Goal: Task Accomplishment & Management: Use online tool/utility

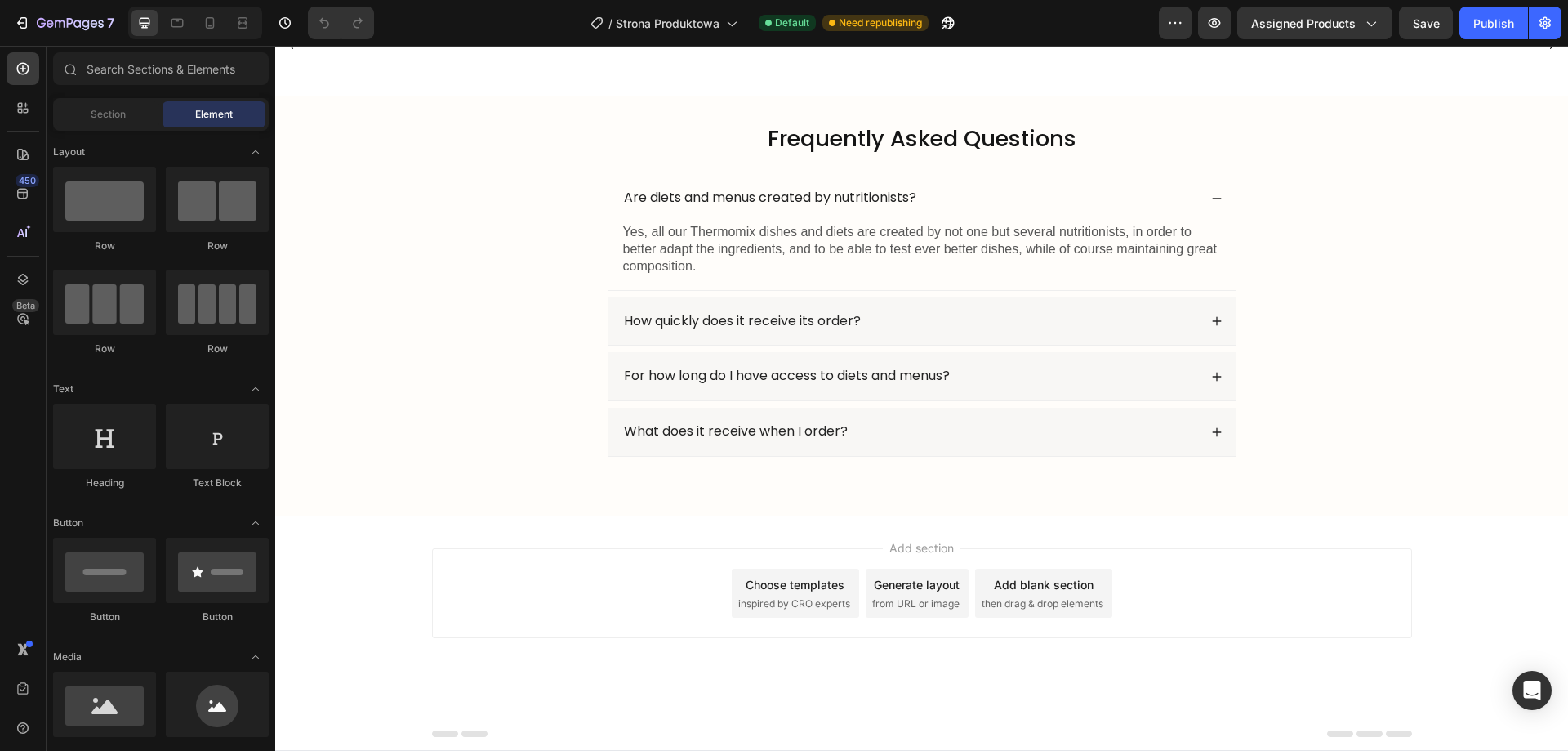
scroll to position [2611, 0]
click at [757, 592] on div "Choose templates" at bounding box center [795, 585] width 99 height 17
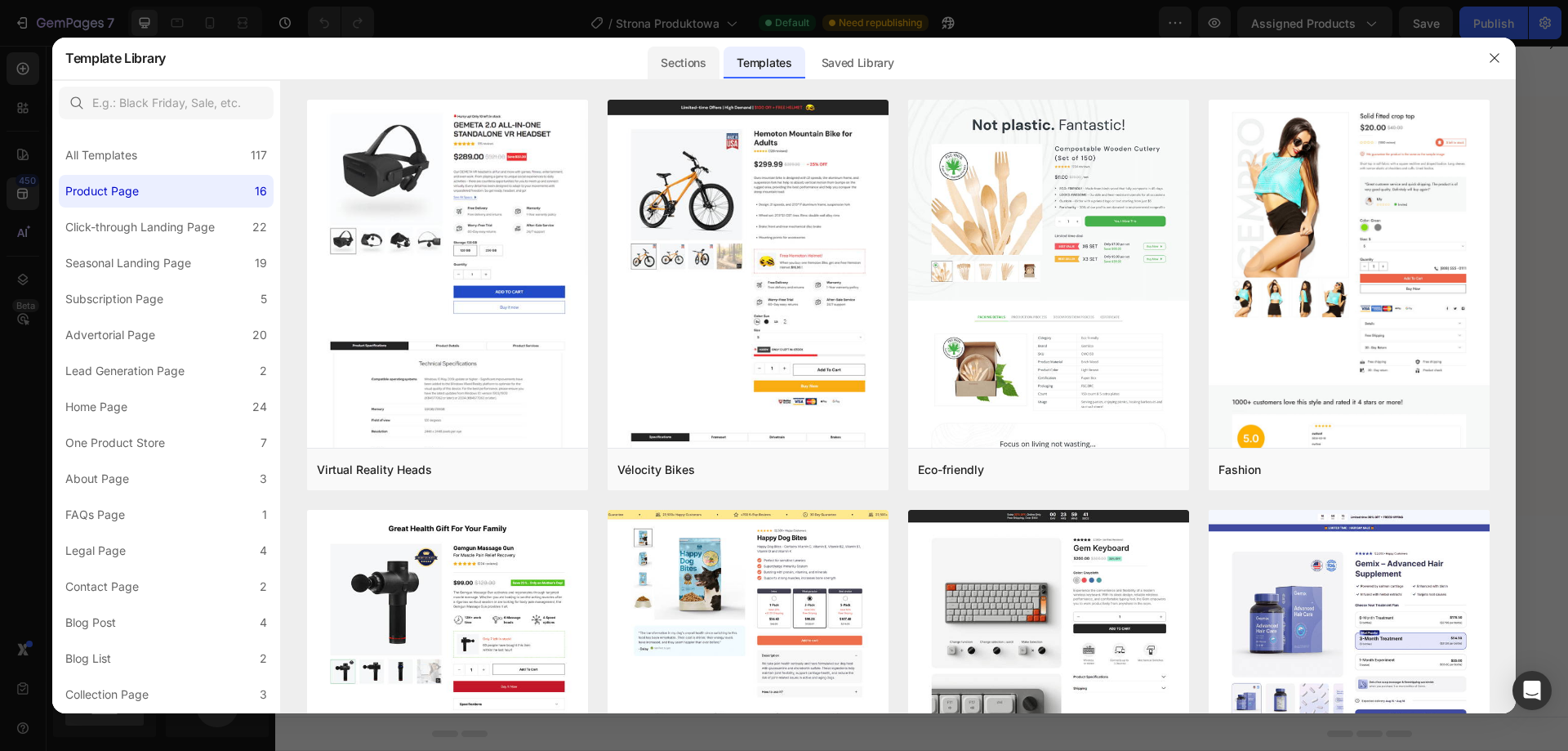
click at [703, 67] on div "Sections" at bounding box center [683, 62] width 71 height 33
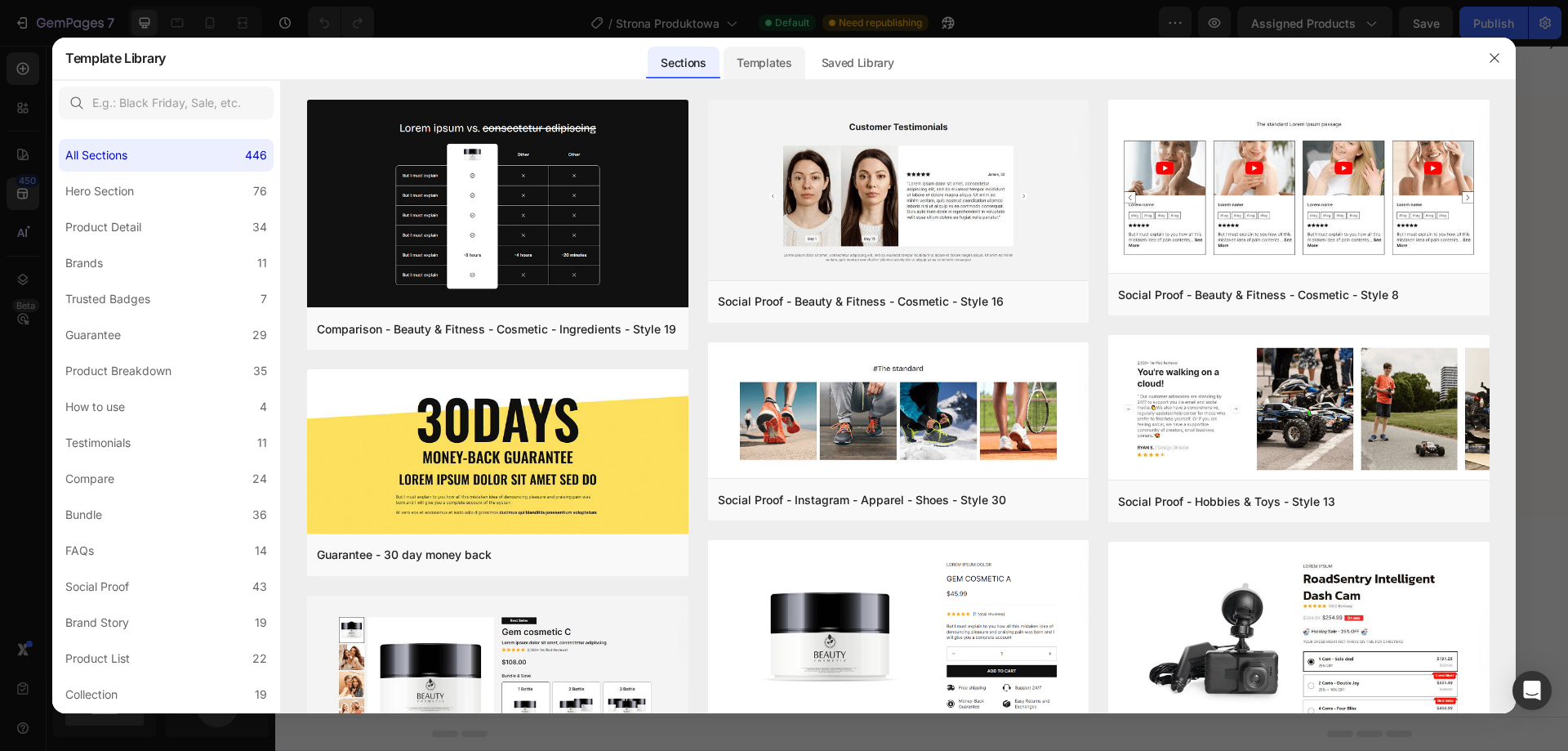
click at [774, 67] on div "Templates" at bounding box center [765, 62] width 81 height 33
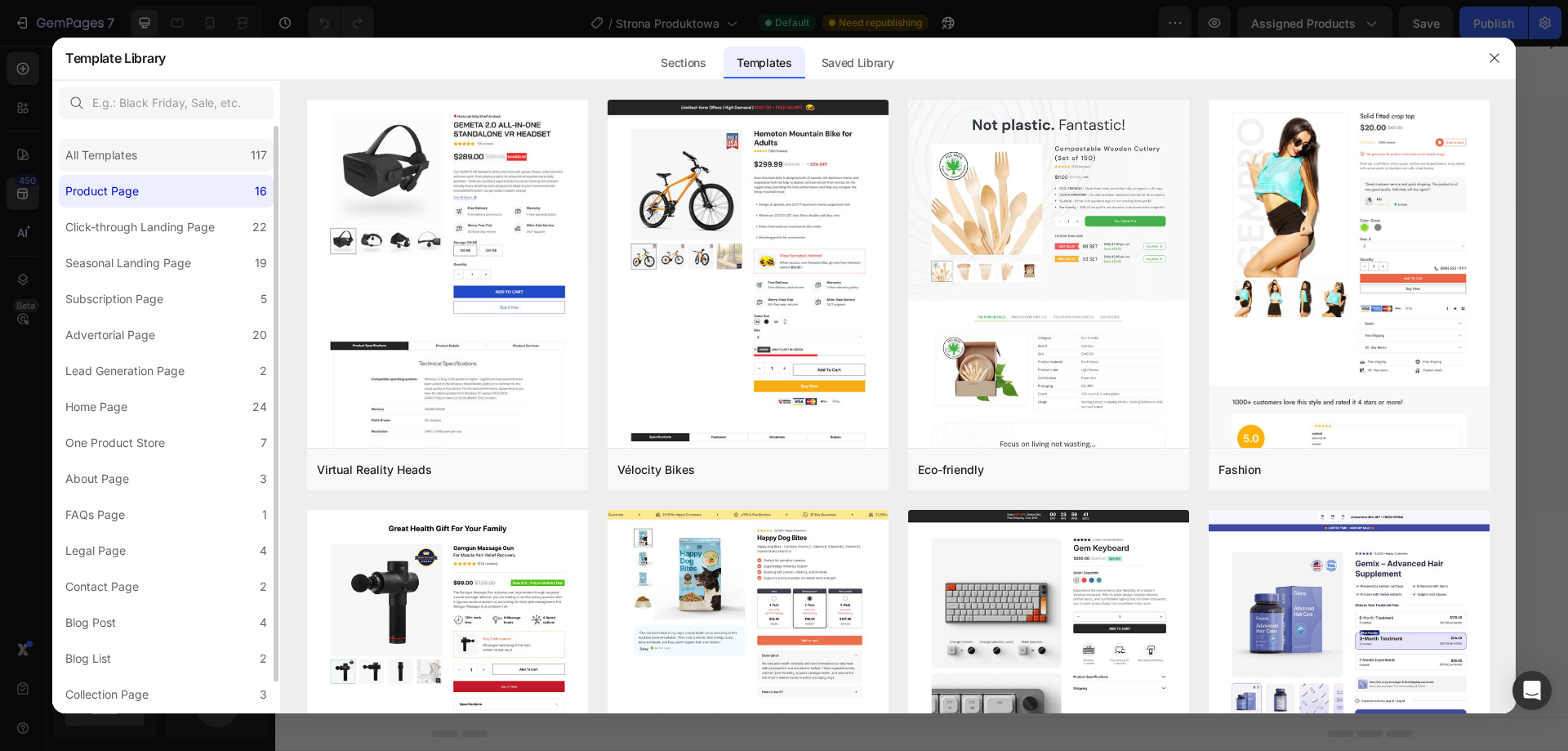
click at [137, 161] on div "All Templates" at bounding box center [101, 155] width 72 height 20
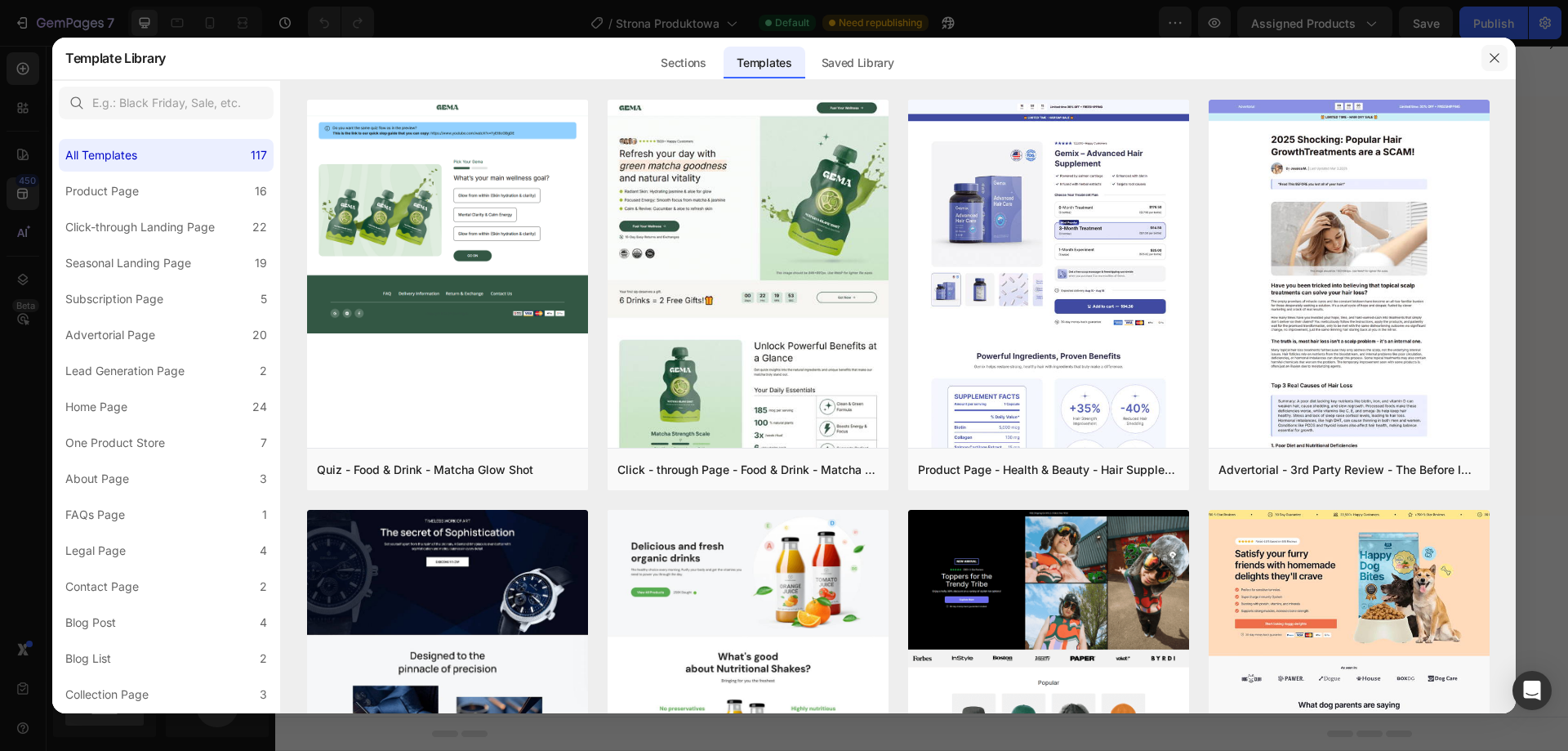
click at [1499, 59] on icon "button" at bounding box center [1495, 58] width 13 height 13
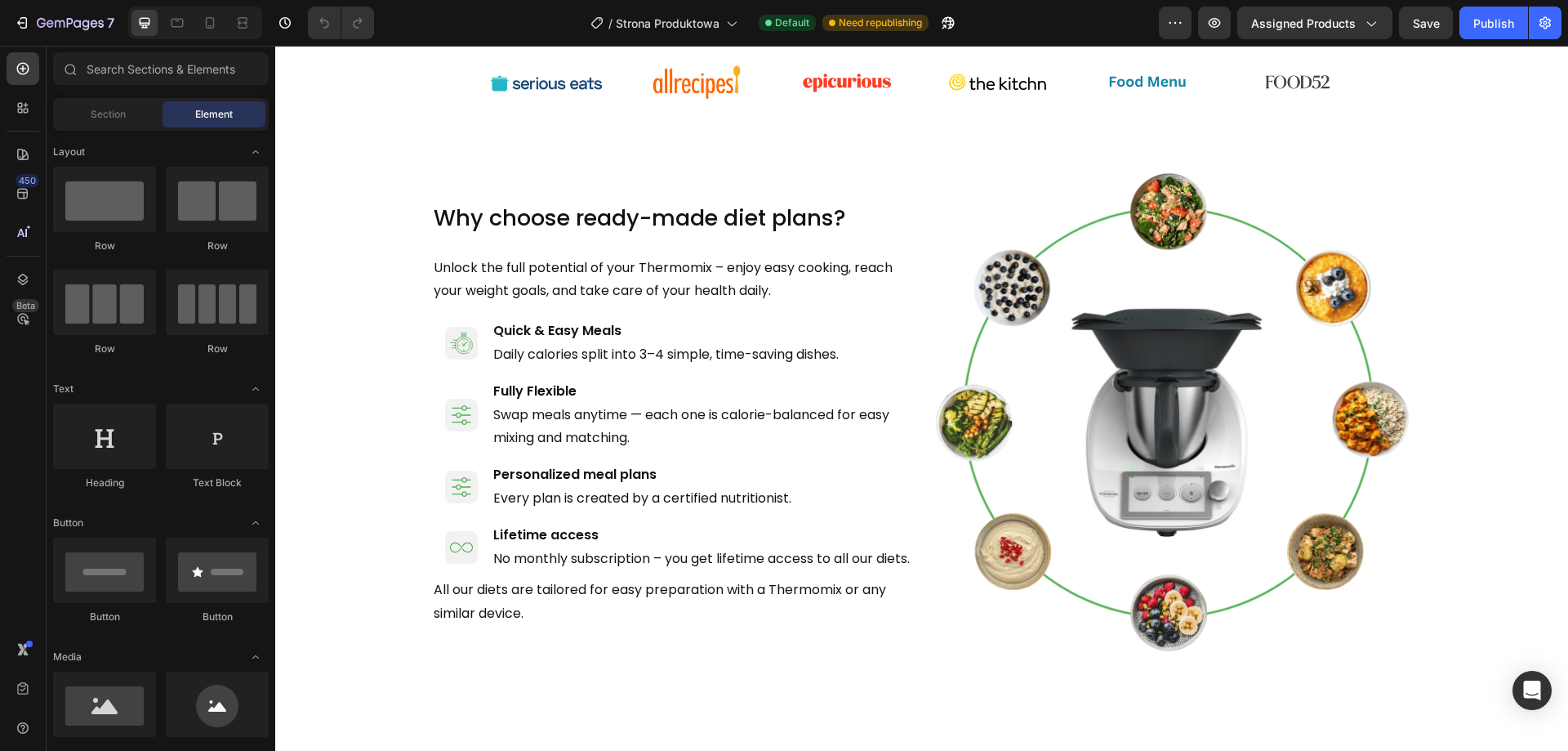
scroll to position [0, 0]
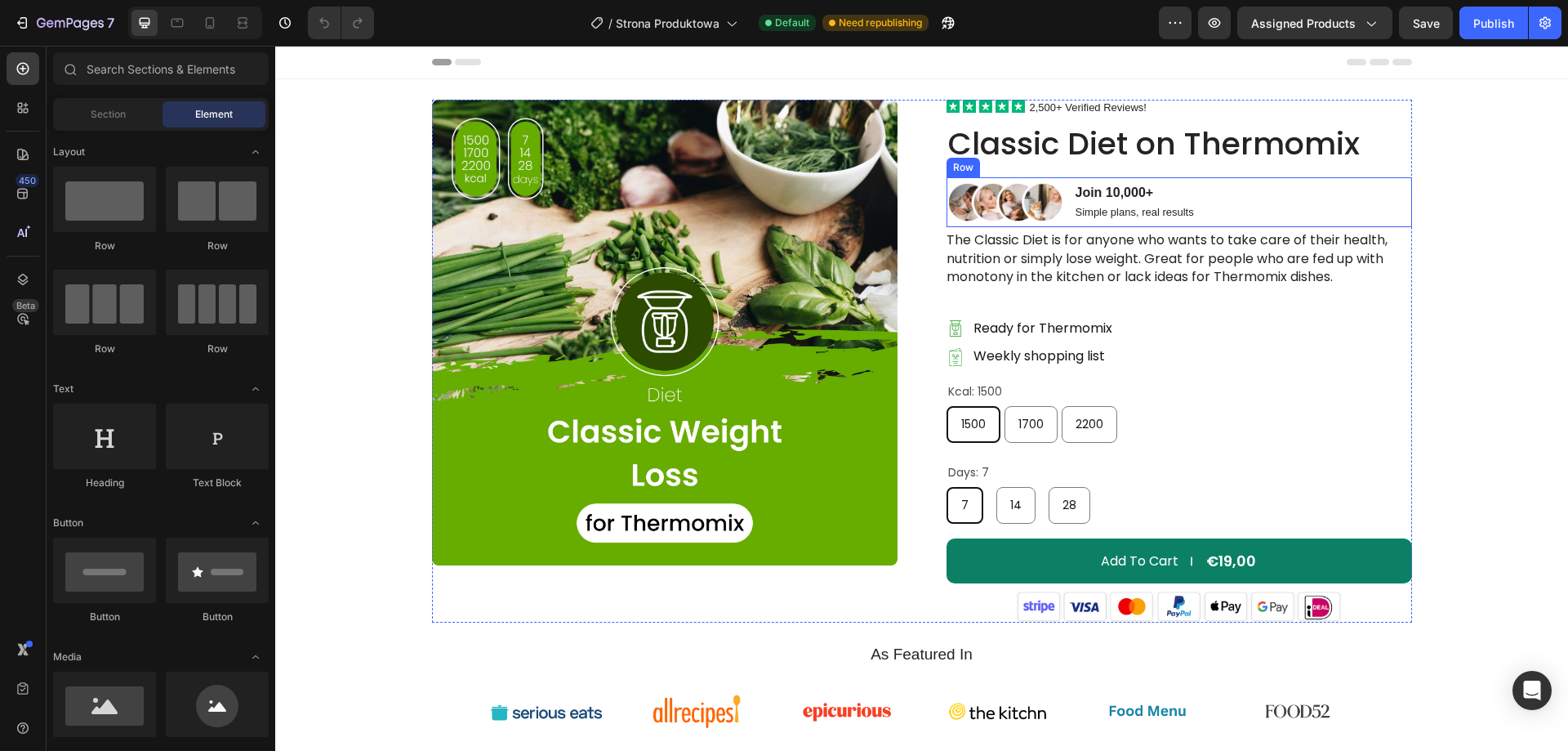
click at [1257, 201] on div "Image Join 10,000+ Text Block Simple plans, real results Text Block Row" at bounding box center [1179, 203] width 465 height 51
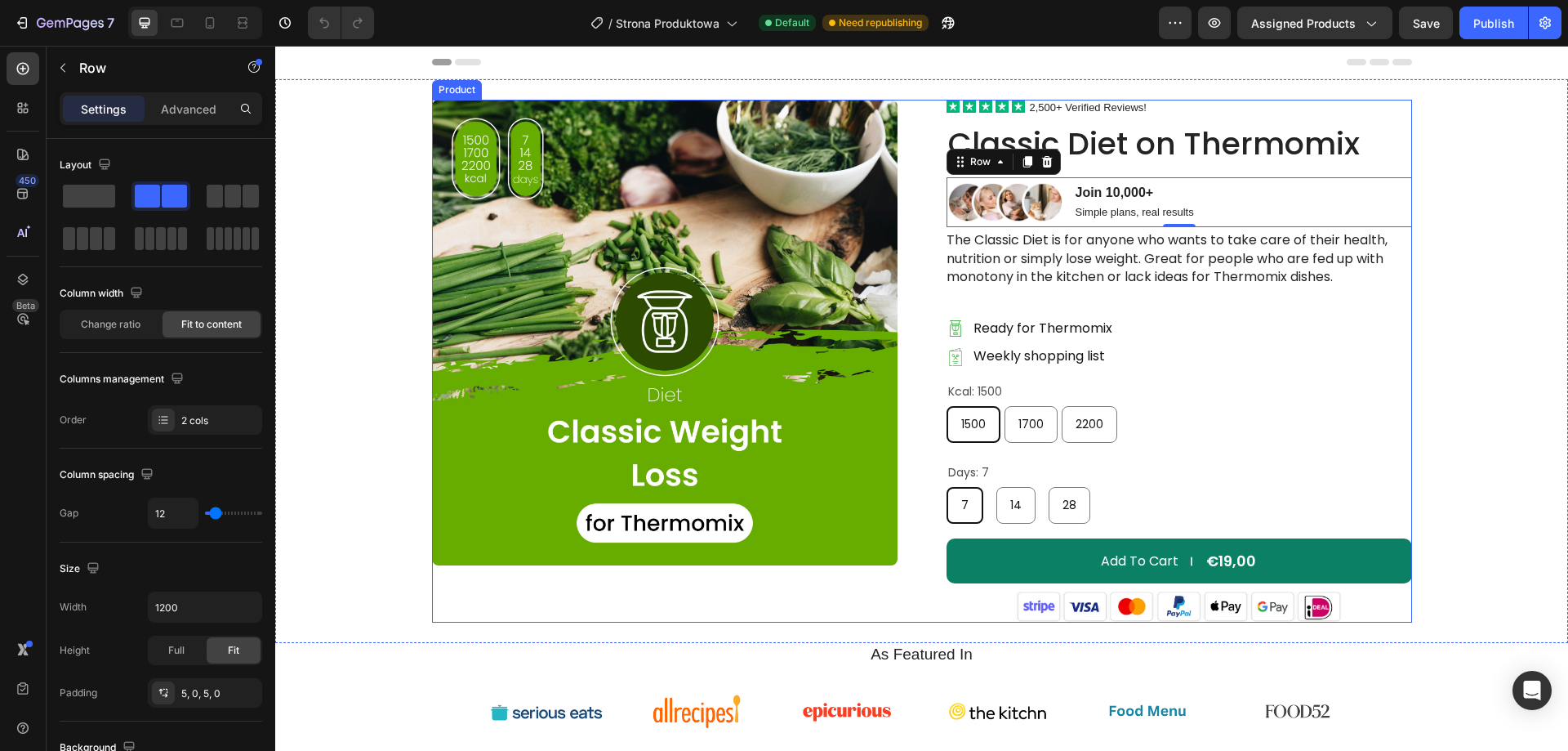
click at [933, 176] on div "Product Images Icon Icon Icon Icon Icon 2,500+ Verified Reviews! Text Block Ico…" at bounding box center [922, 361] width 980 height 523
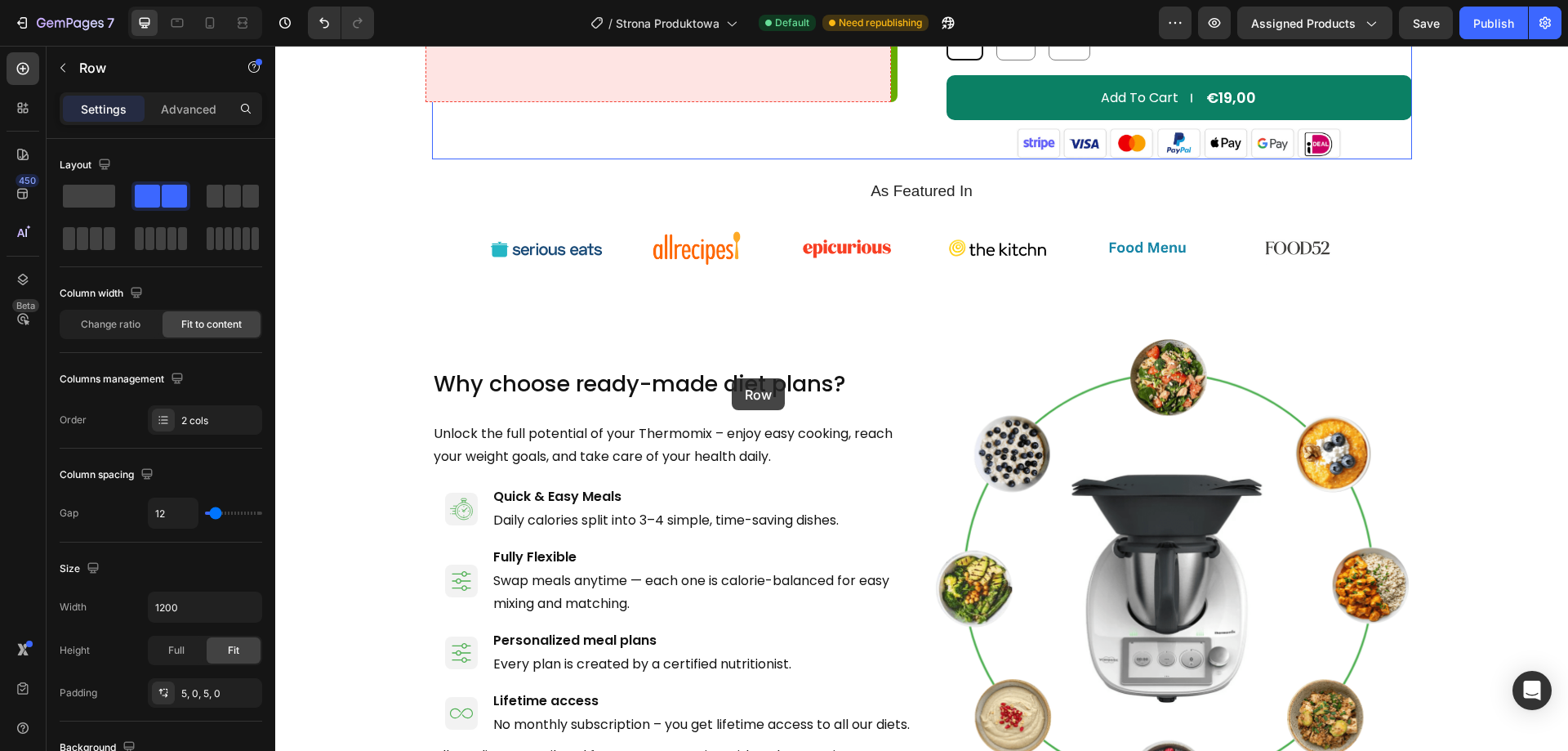
scroll to position [572, 0]
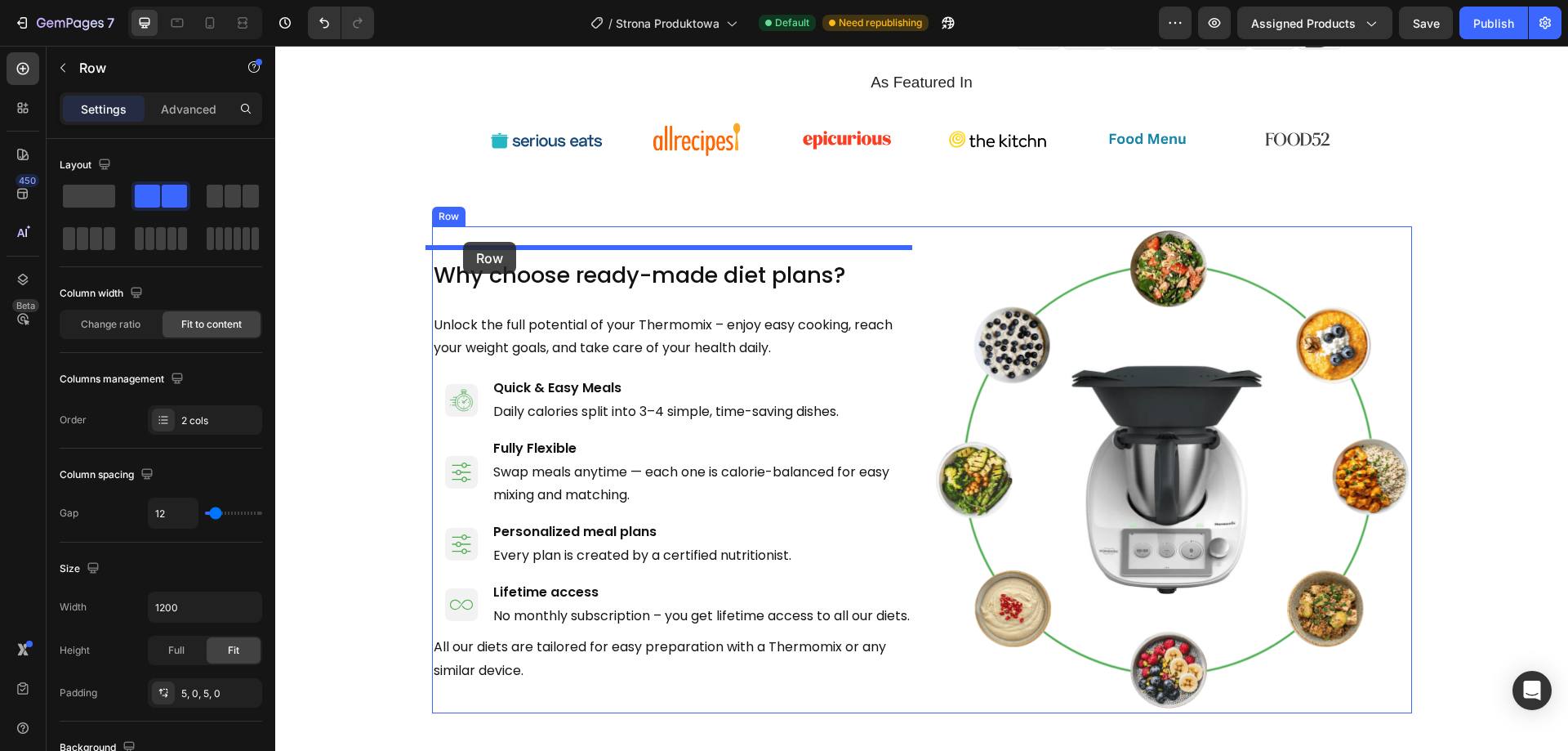
drag, startPoint x: 960, startPoint y: 171, endPoint x: 463, endPoint y: 242, distance: 502.0
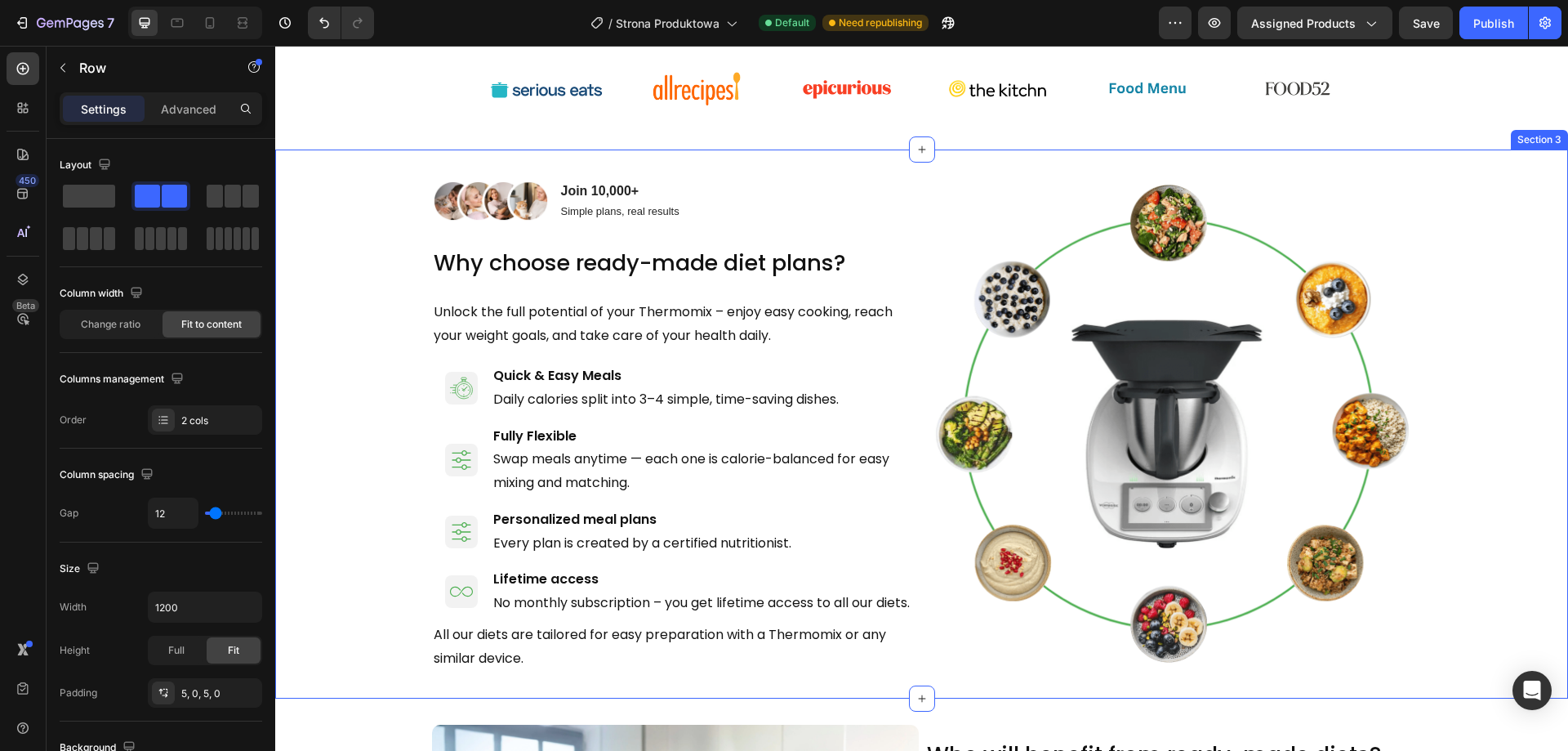
click at [322, 372] on div "Image Join 10,000+ Text Block Simple plans, real results Text Block Row 0 Why c…" at bounding box center [921, 423] width 1293 height 497
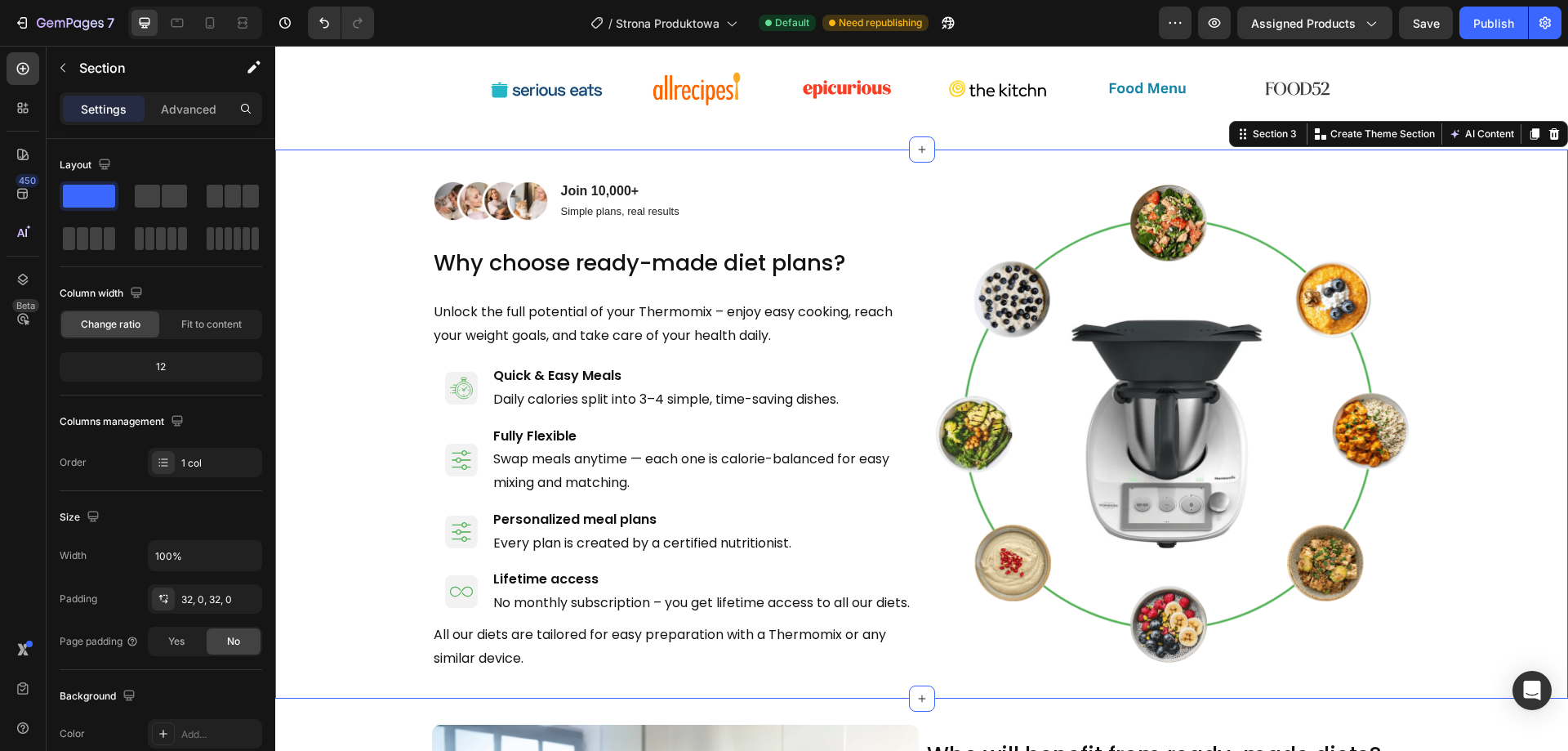
click at [1414, 220] on div "Image Join 10,000+ Text Block Simple plans, real results Text Block Row Why cho…" at bounding box center [921, 423] width 1293 height 497
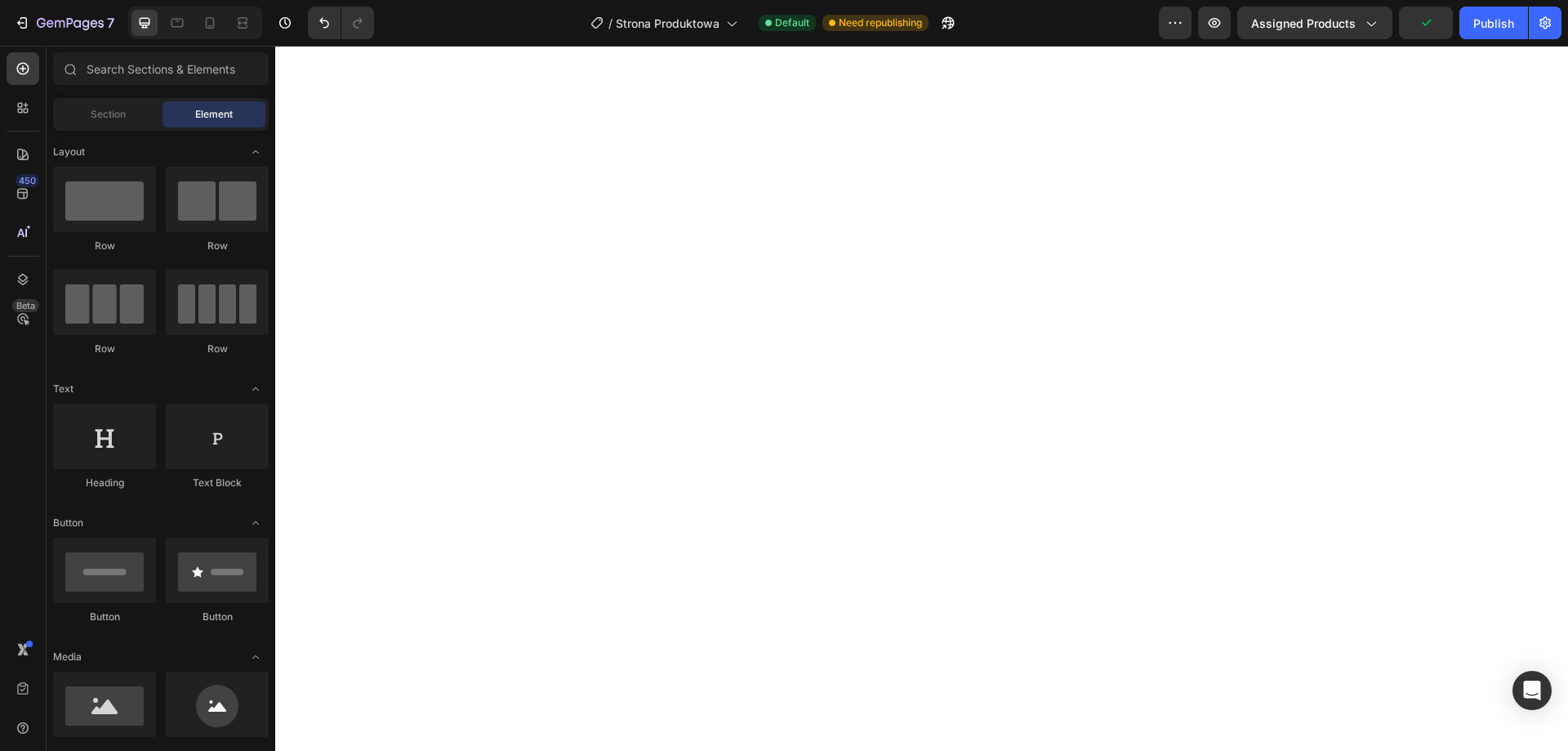
scroll to position [2526, 0]
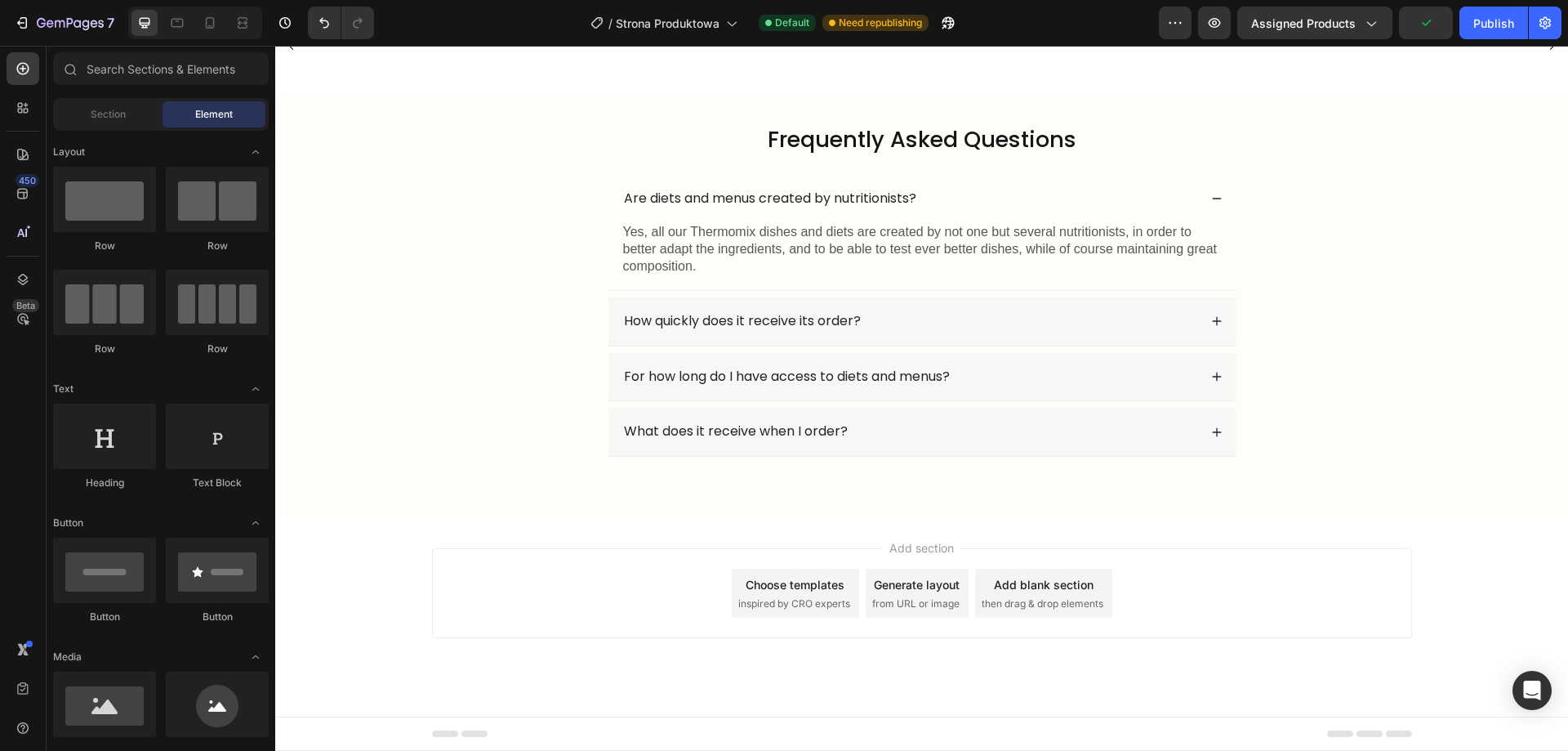
click at [797, 618] on div "Choose templates inspired by CRO experts" at bounding box center [795, 594] width 127 height 49
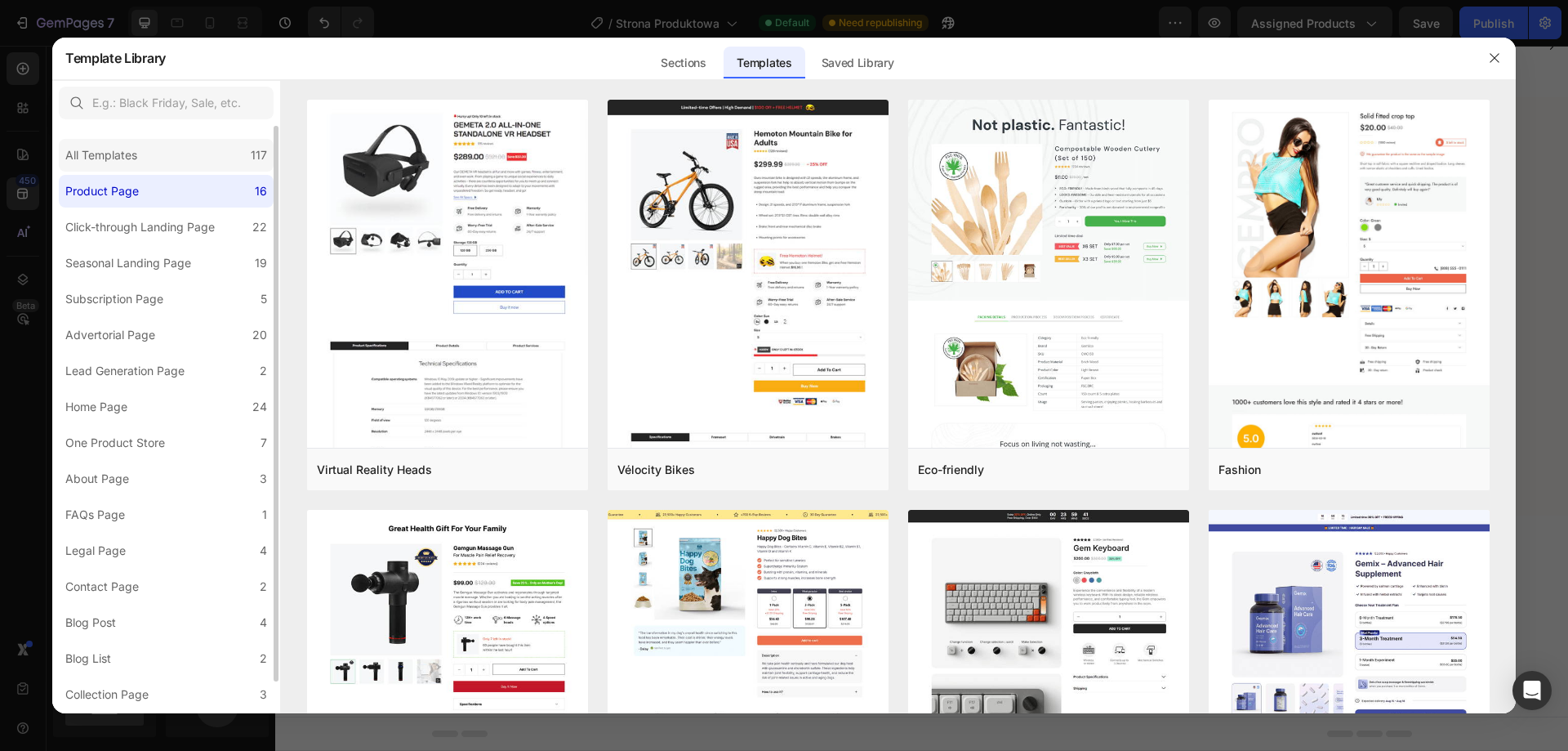
click at [200, 165] on div "All Templates 117" at bounding box center [166, 155] width 215 height 33
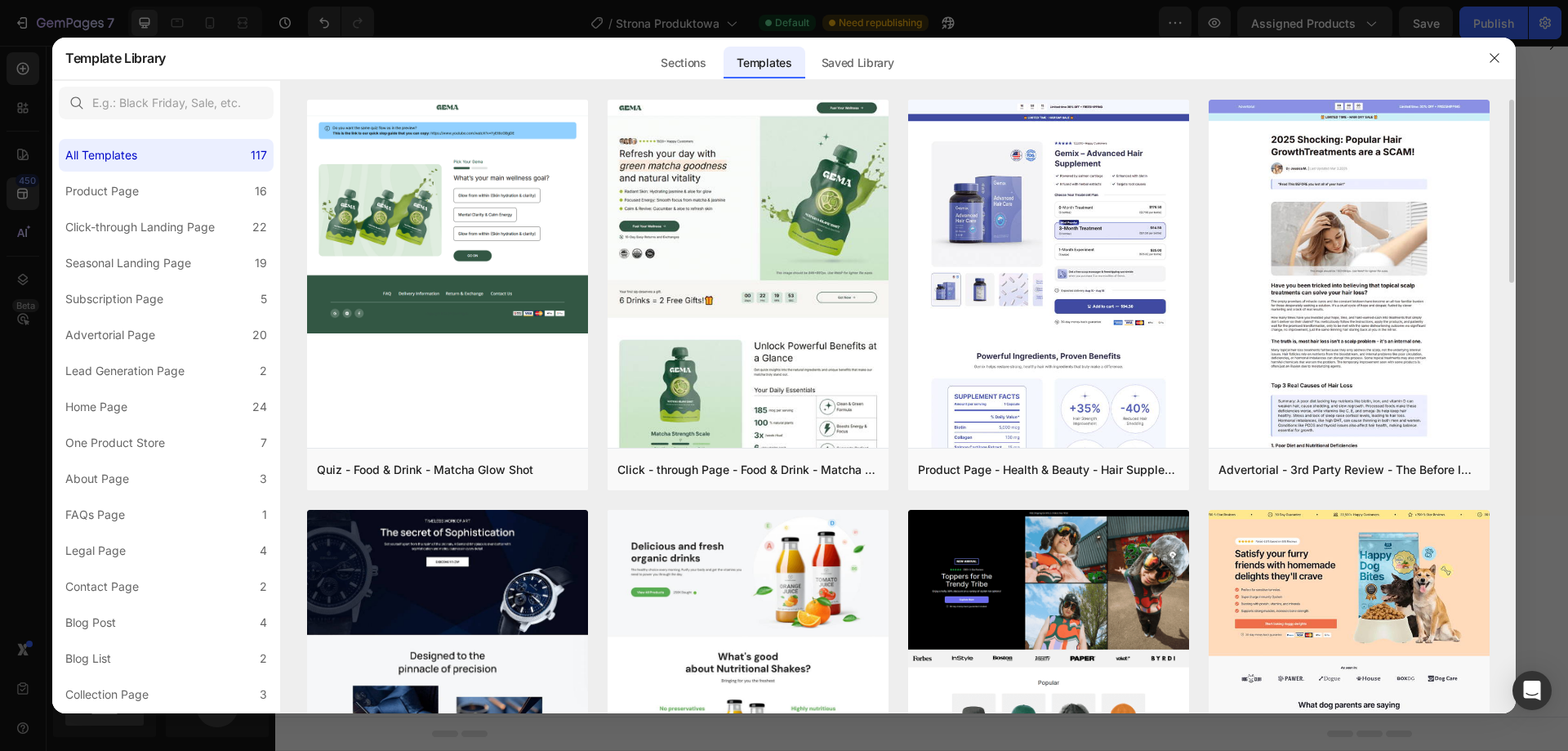
click at [1418, 465] on div "Preview" at bounding box center [1416, 470] width 39 height 15
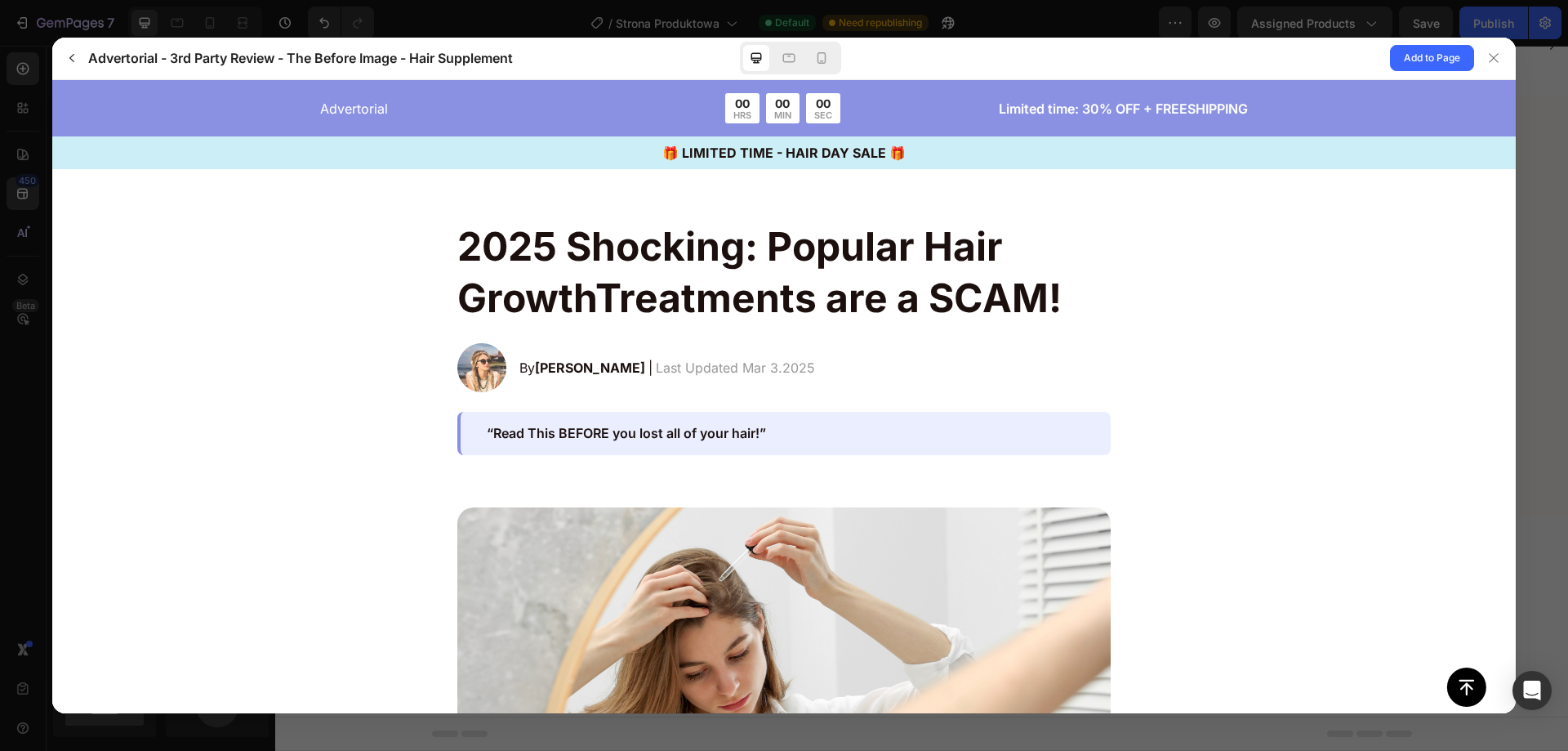
scroll to position [0, 0]
click at [962, 251] on h2 "2025 Shocking: Popular Hair GrowthTreatments are a SCAM!" at bounding box center [784, 271] width 654 height 102
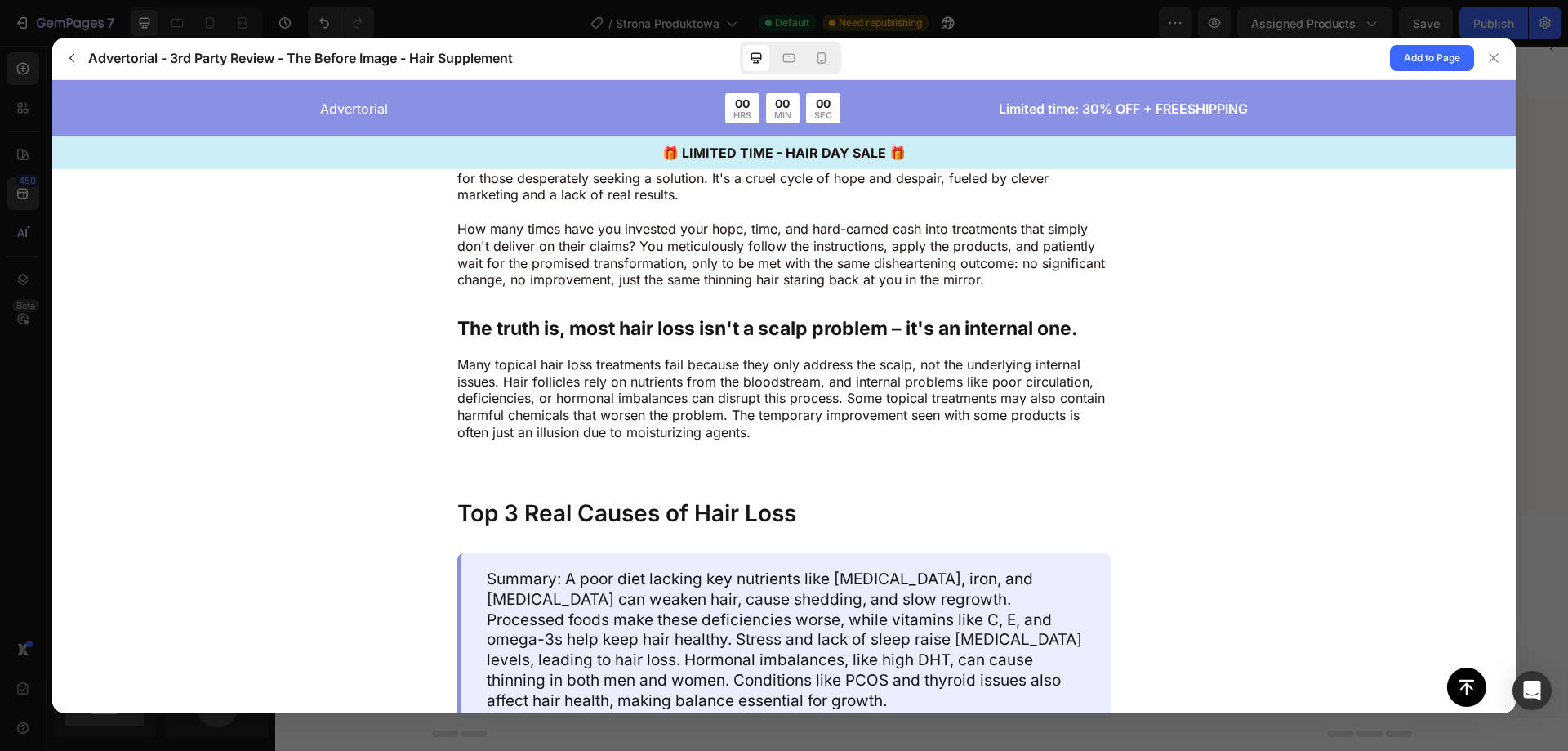
scroll to position [817, 0]
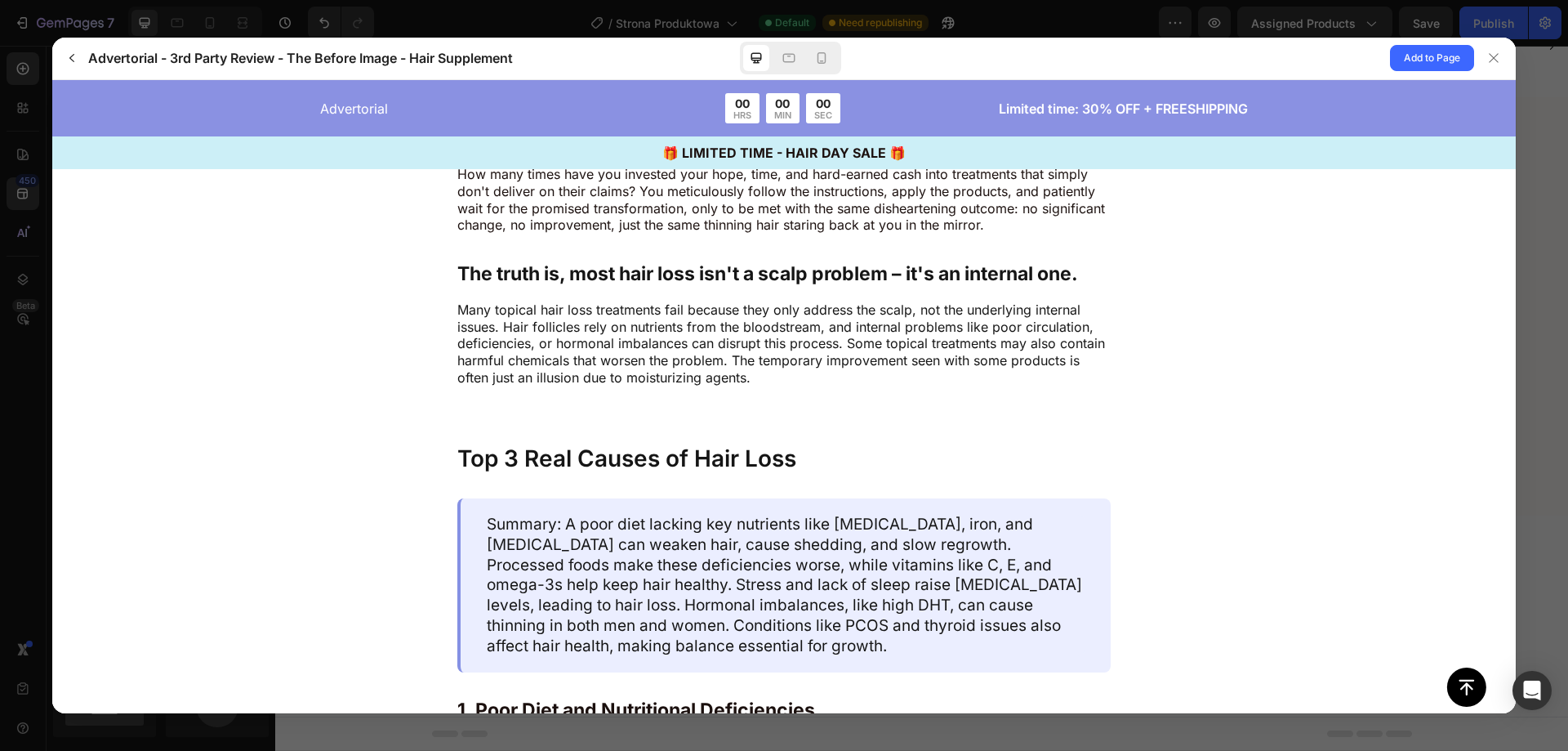
click at [959, 208] on p "The empty promises of miracle cures and the constant letdown have become an all…" at bounding box center [784, 165] width 654 height 136
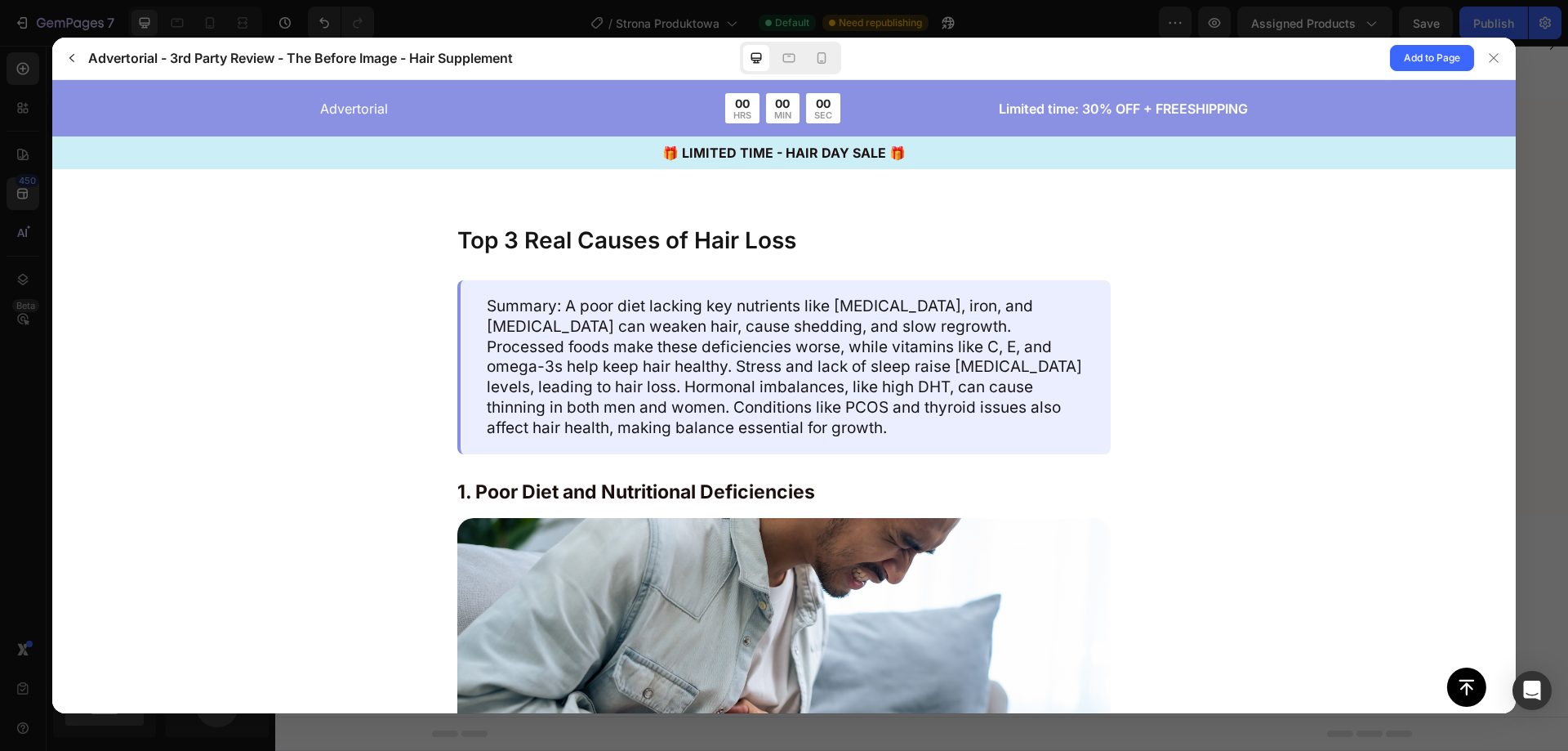
scroll to position [1199, 0]
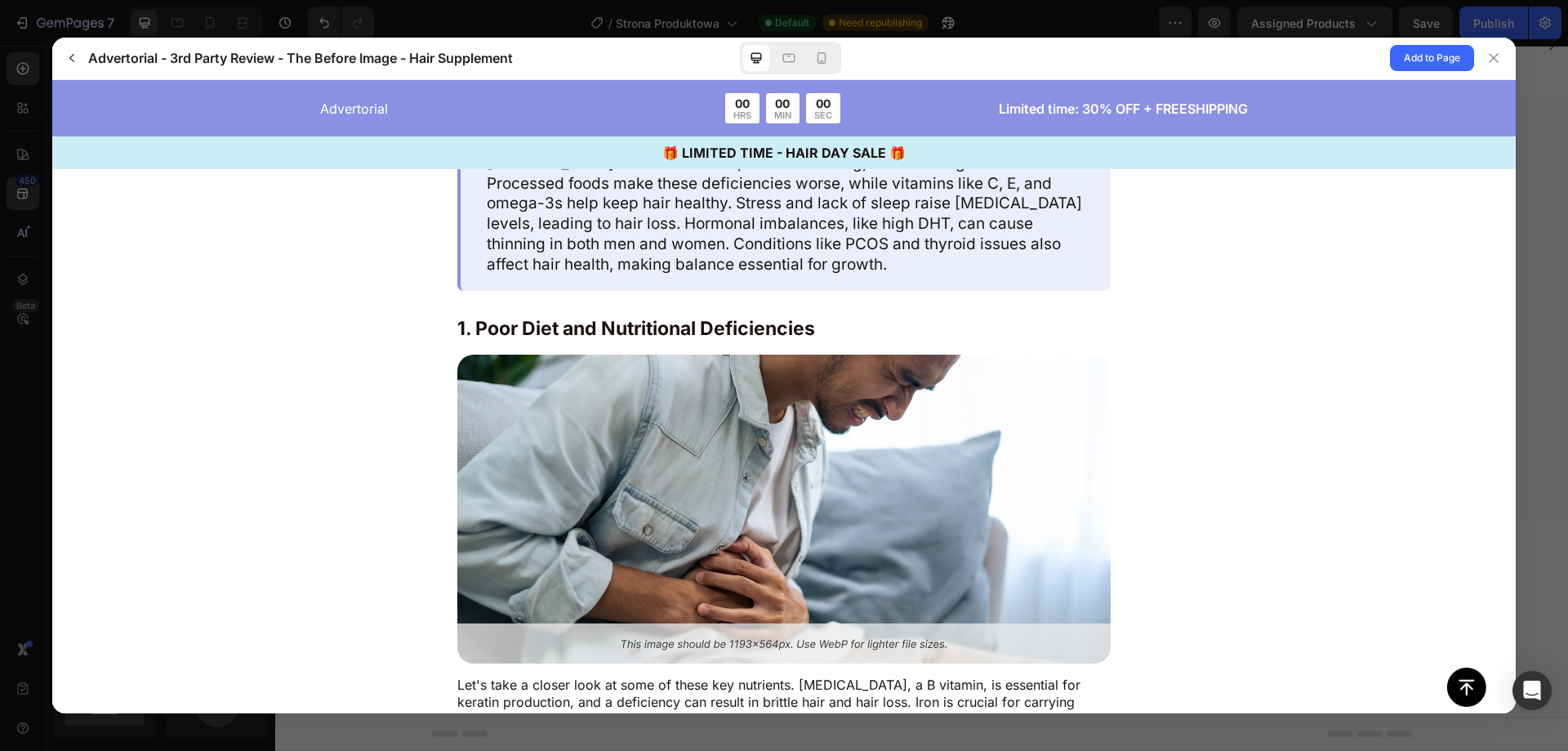
click at [971, 233] on p "Summary: A poor diet lacking key nutrients like [MEDICAL_DATA], iron, and [MEDI…" at bounding box center [785, 204] width 598 height 141
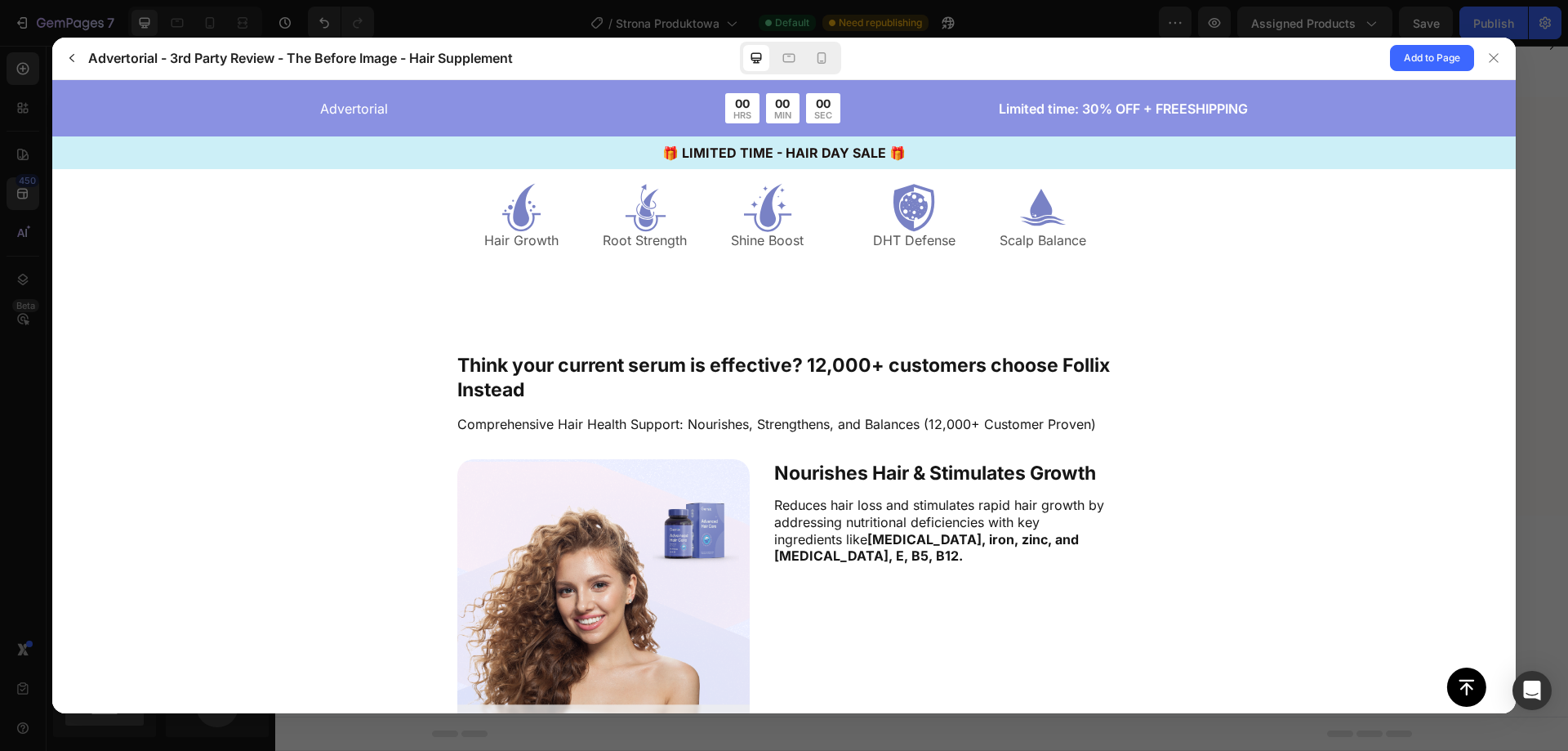
scroll to position [3515, 0]
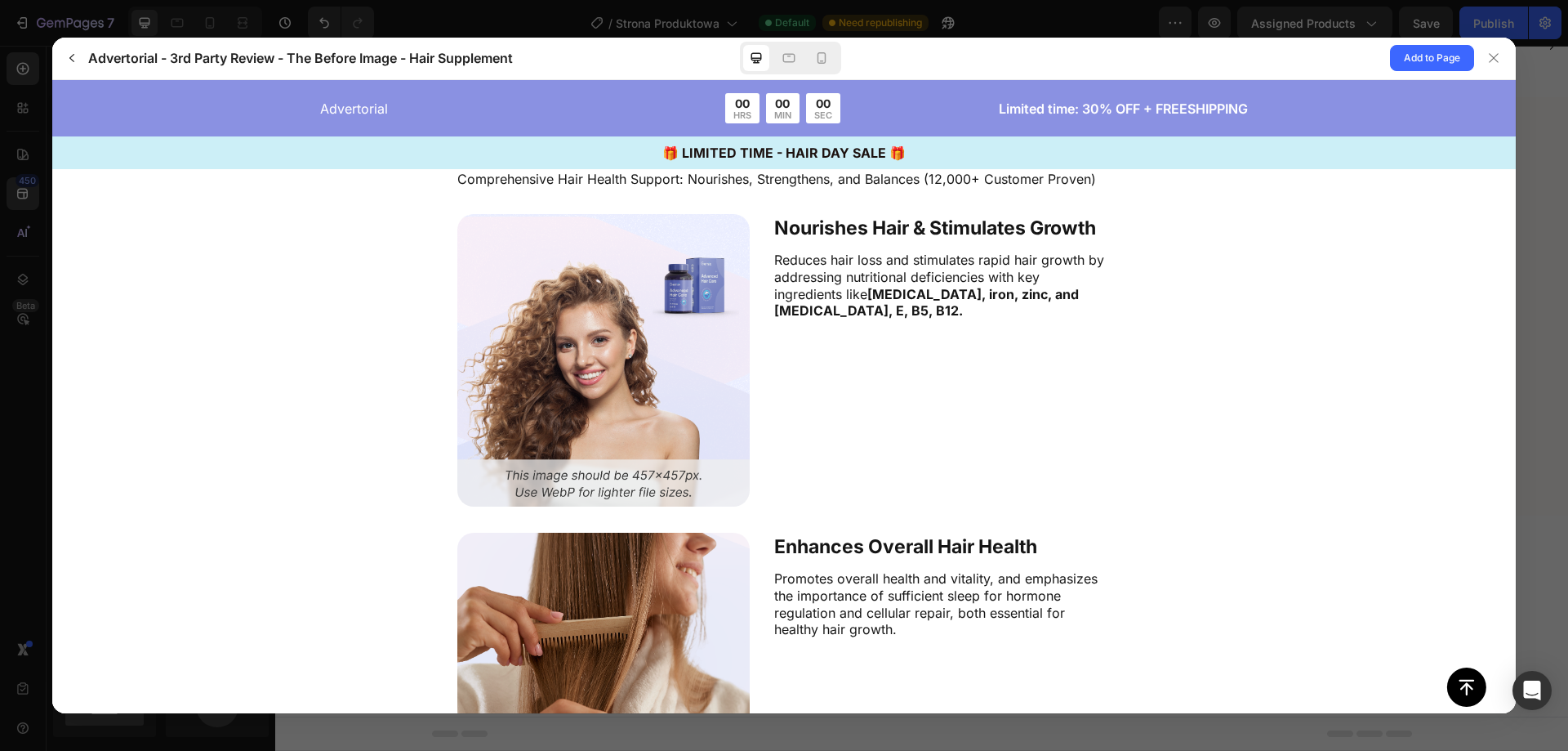
click at [1080, 251] on div "Nourishes Hair & Stimulates Growth Reduces hair loss and stimulates rapid hair …" at bounding box center [942, 359] width 336 height 293
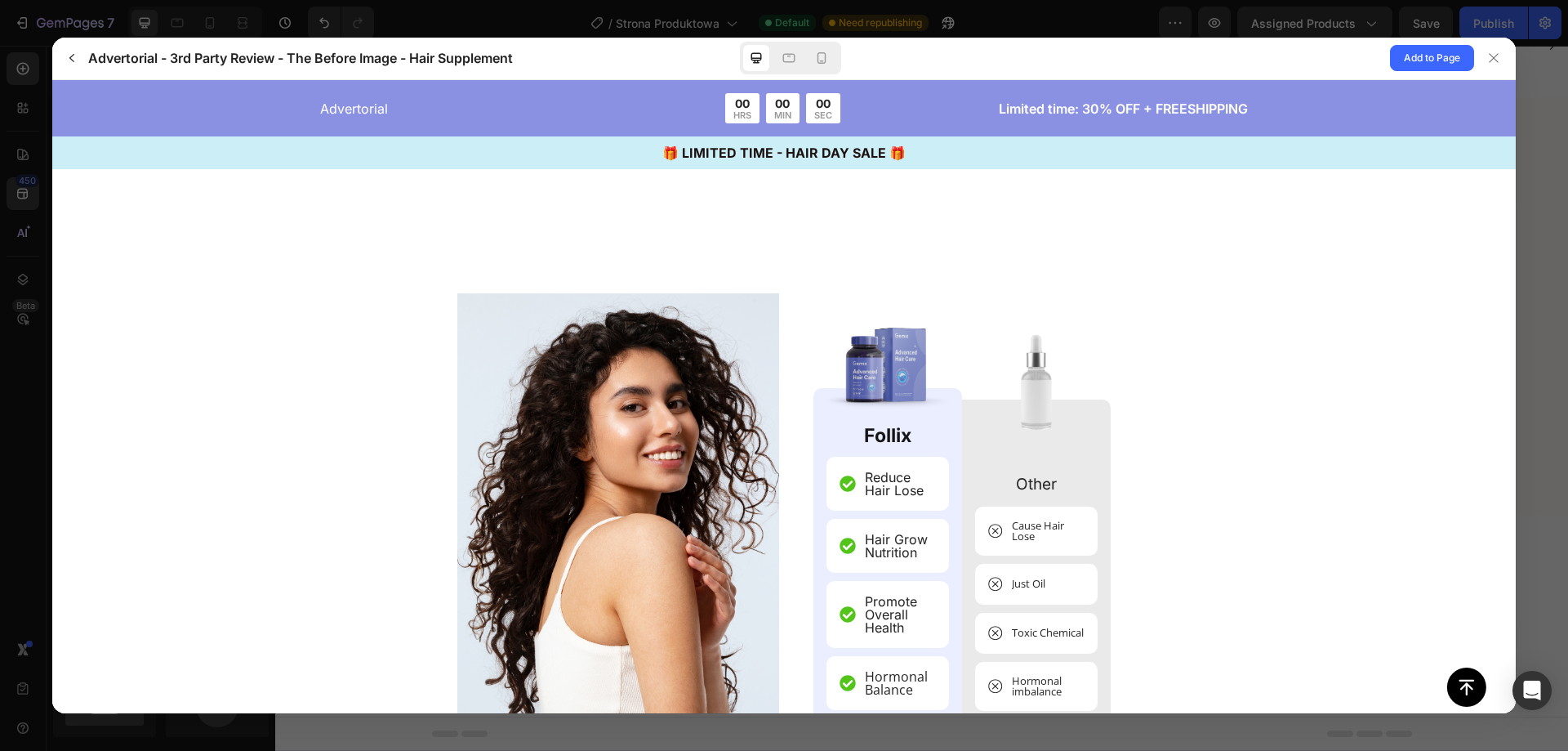
scroll to position [4767, 0]
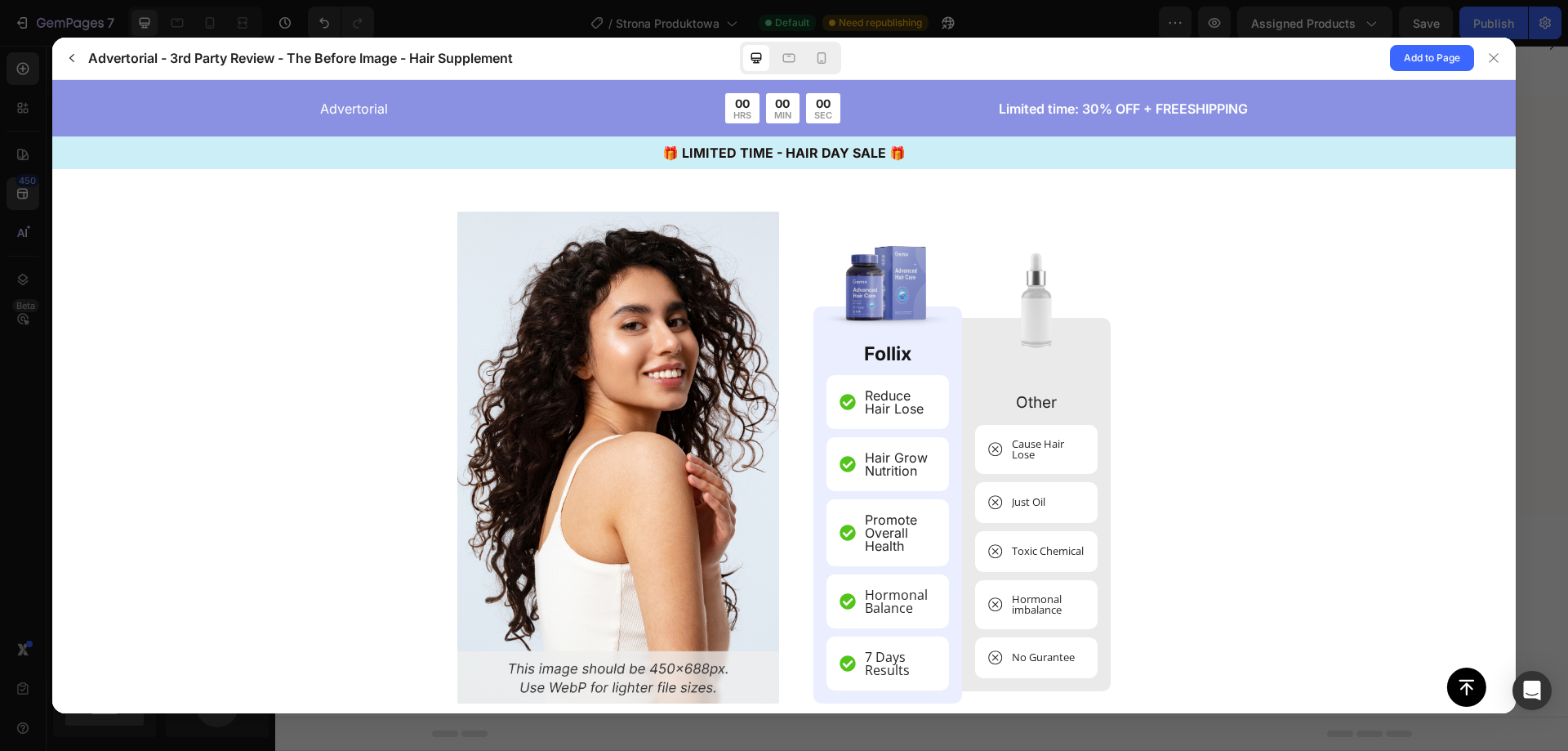
click at [1106, 242] on section "Follix Reduce Hair Lose" at bounding box center [784, 496] width 678 height 701
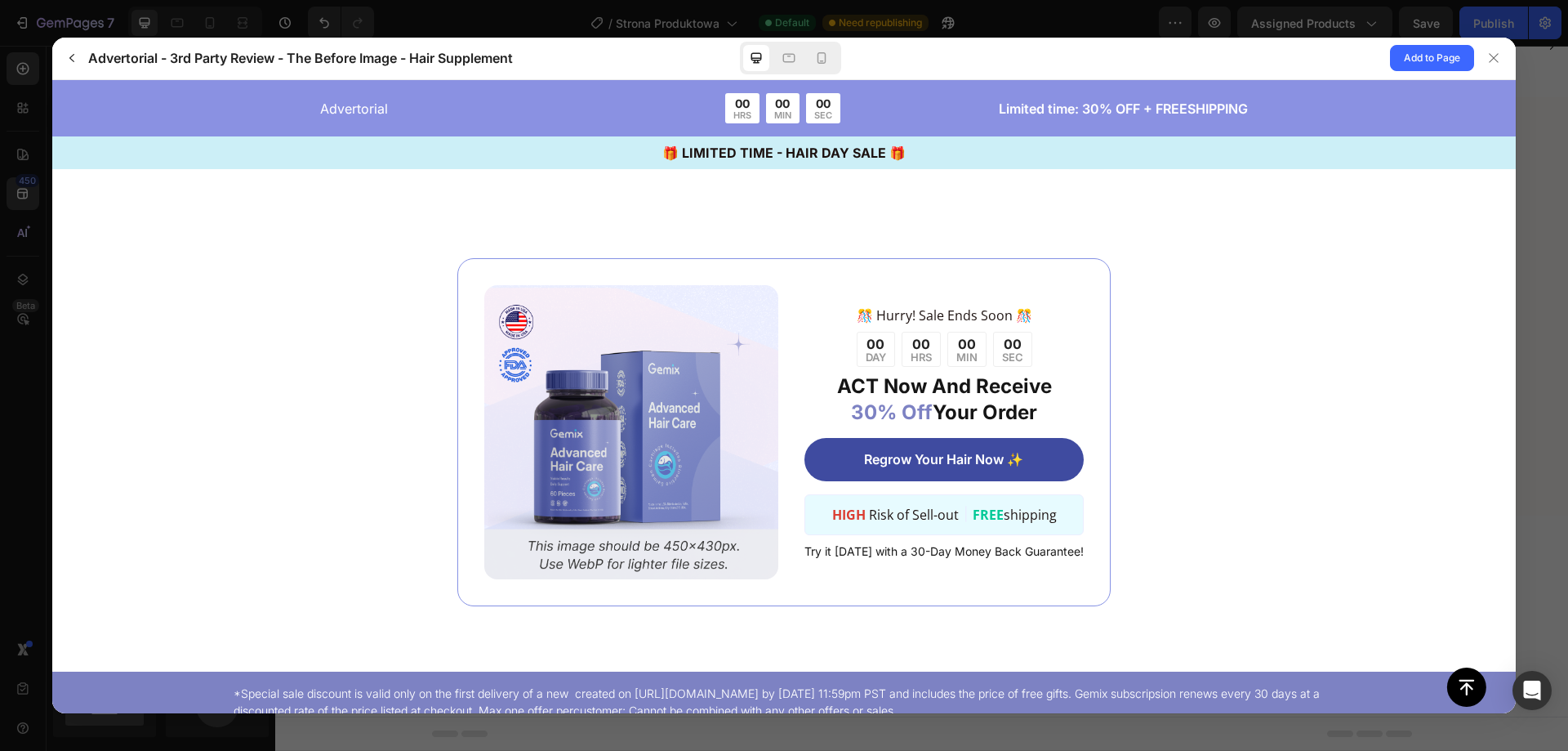
scroll to position [6074, 0]
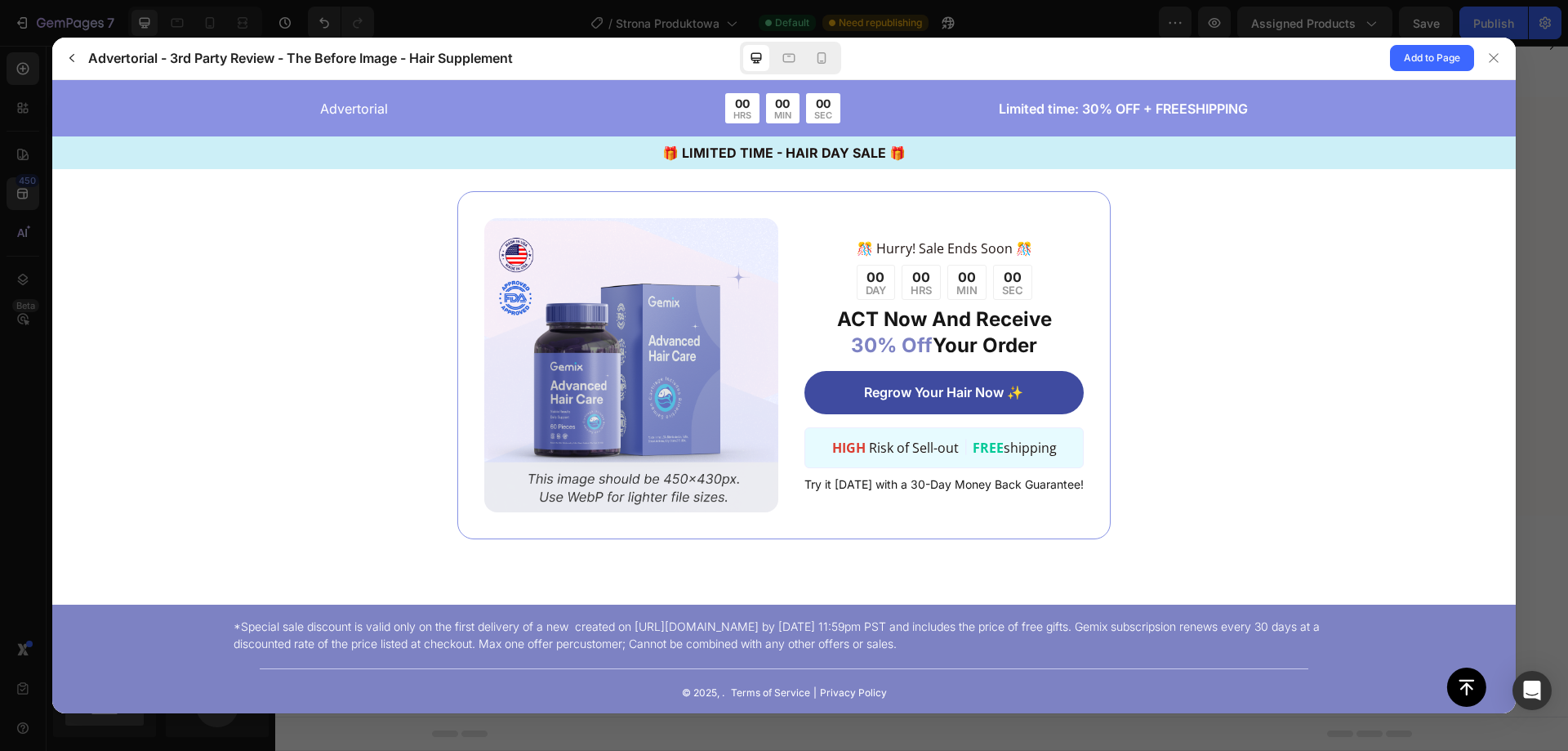
click at [1506, 49] on div at bounding box center [1495, 58] width 26 height 26
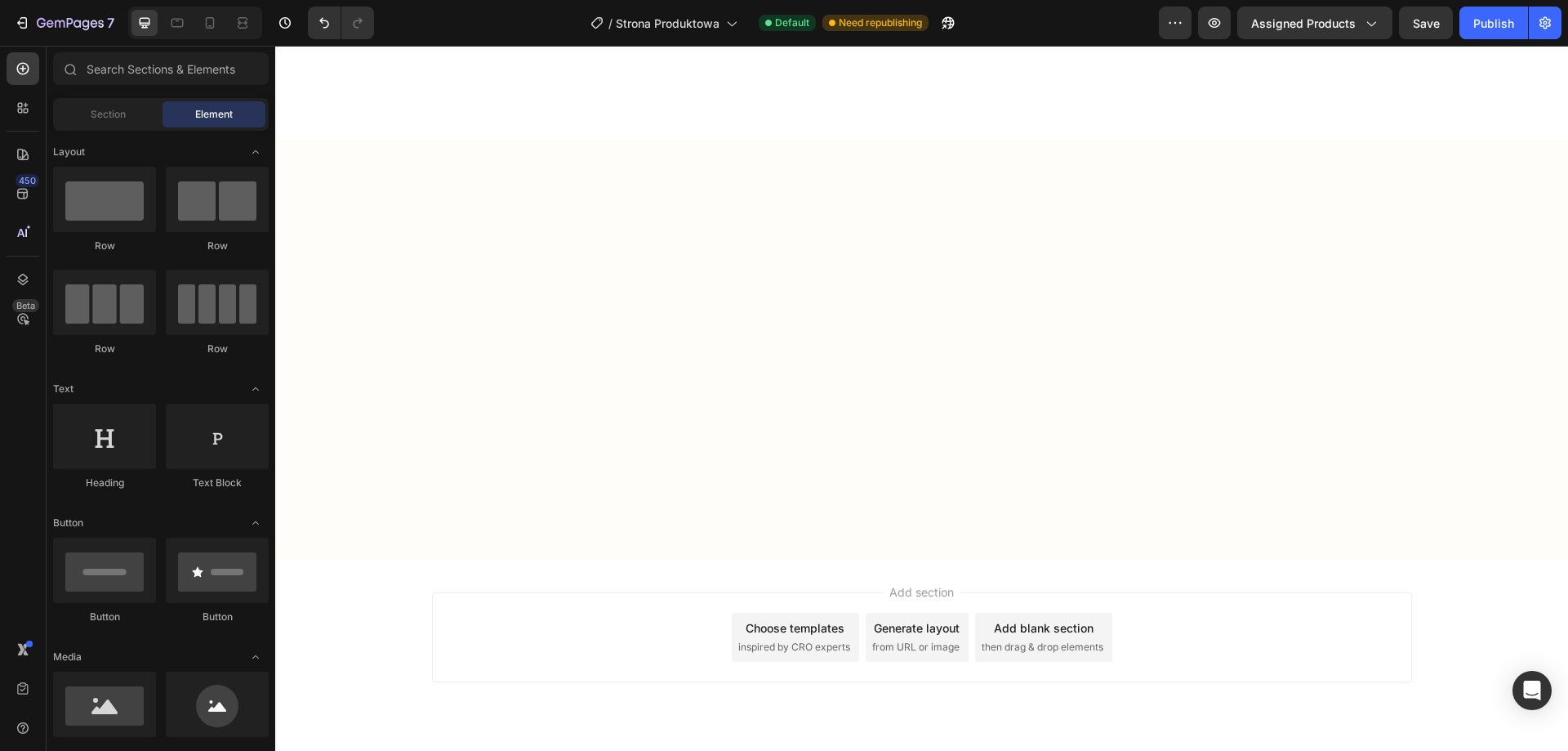
scroll to position [0, 0]
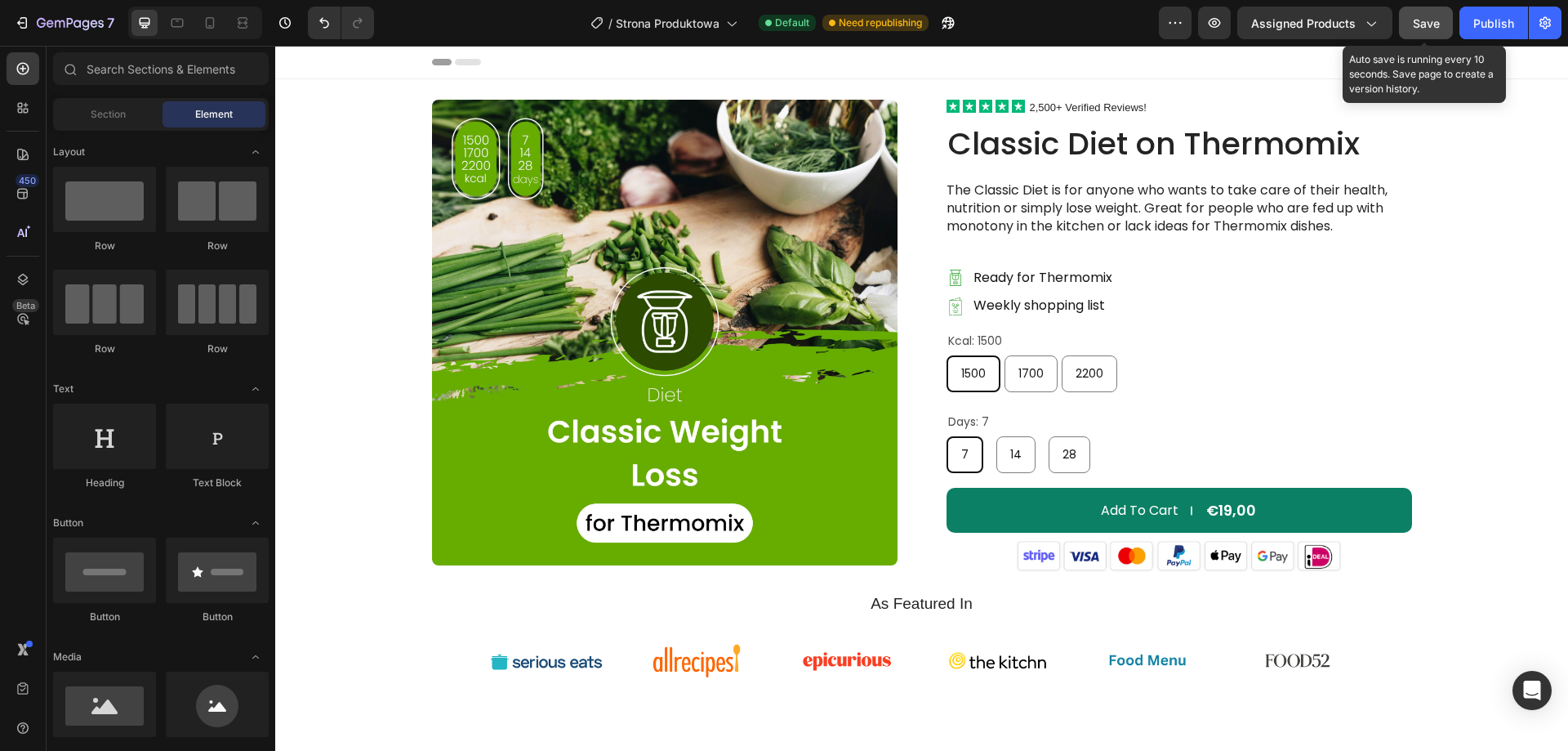
click at [1439, 27] on span "Save" at bounding box center [1427, 23] width 27 height 14
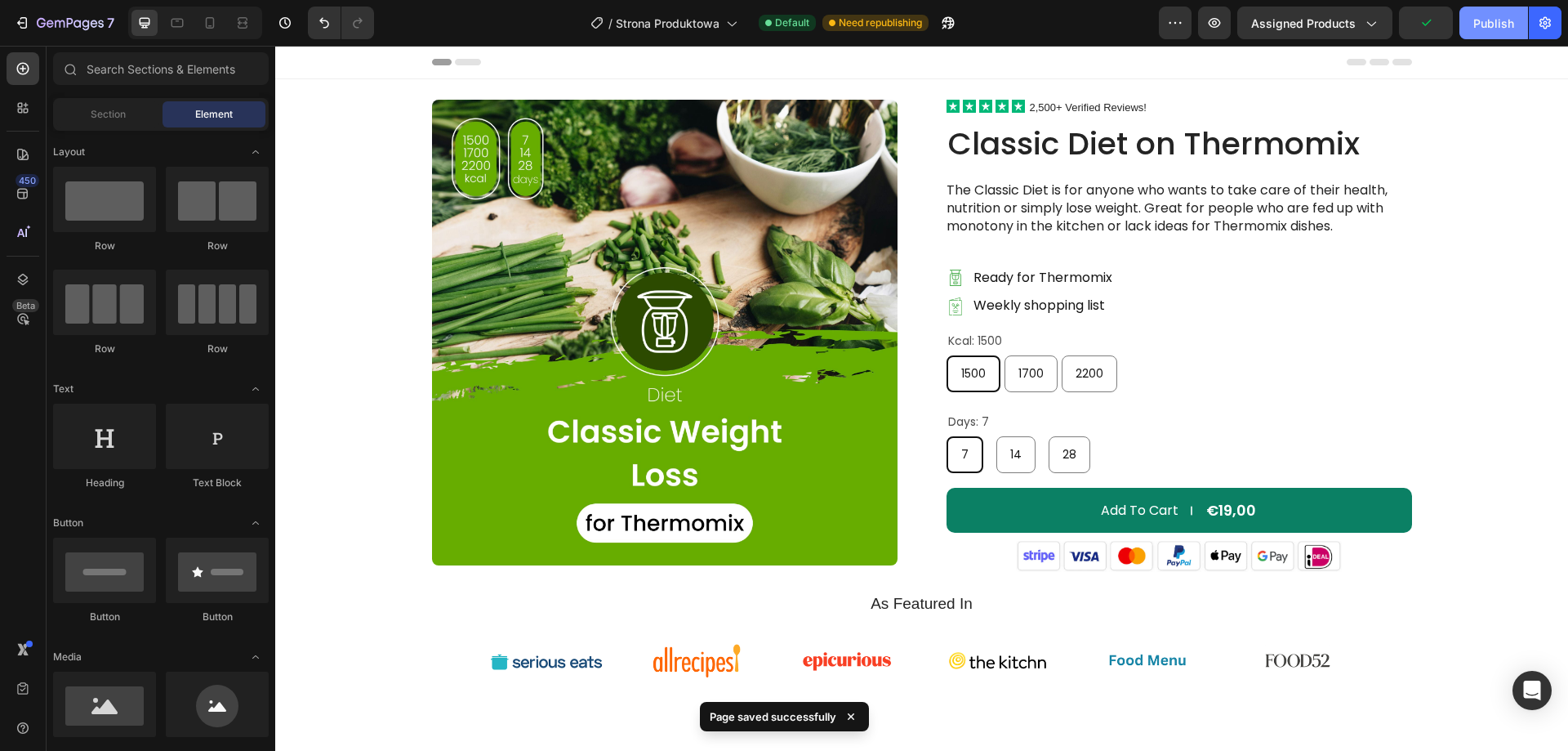
click at [1511, 24] on div "Publish" at bounding box center [1494, 24] width 40 height 17
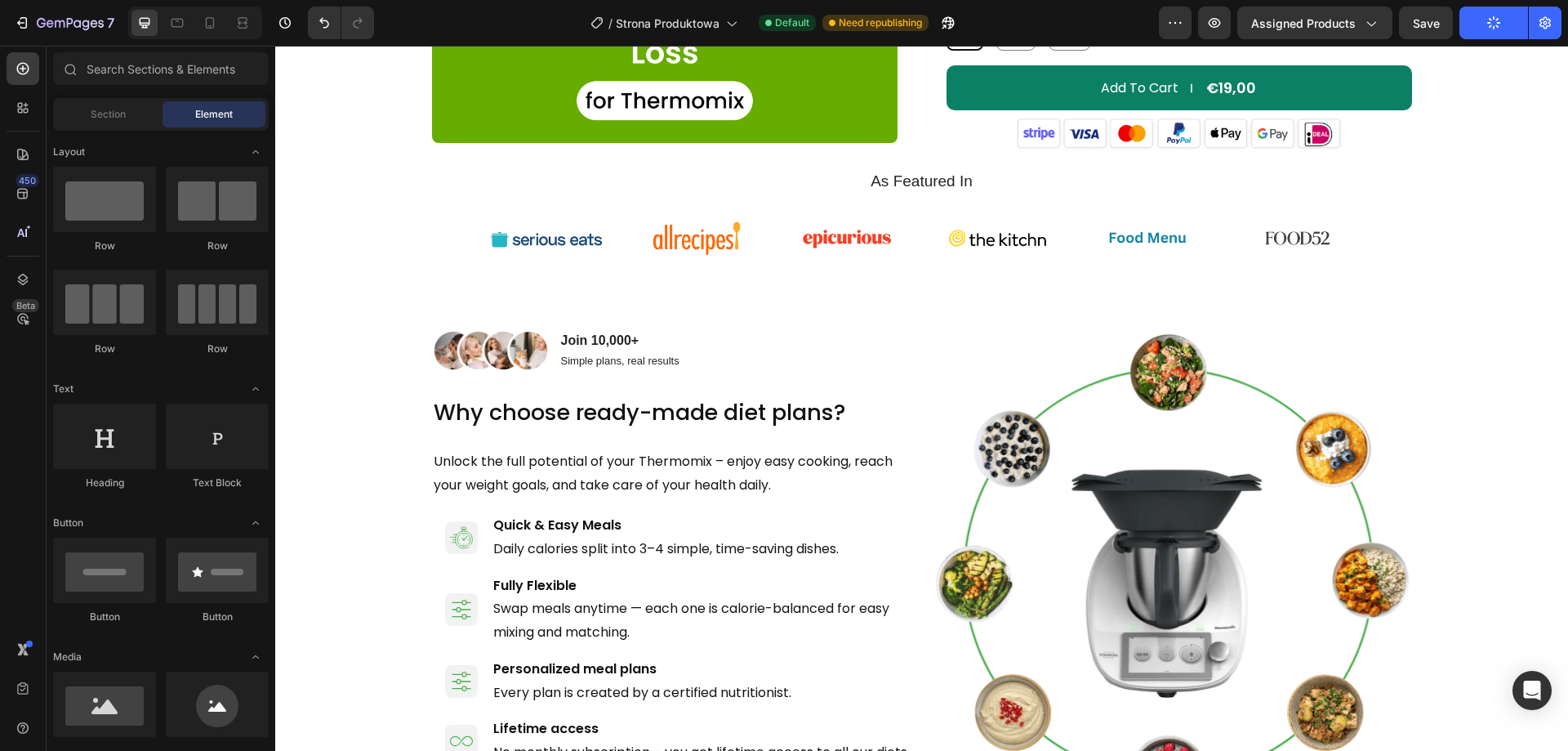
scroll to position [519, 0]
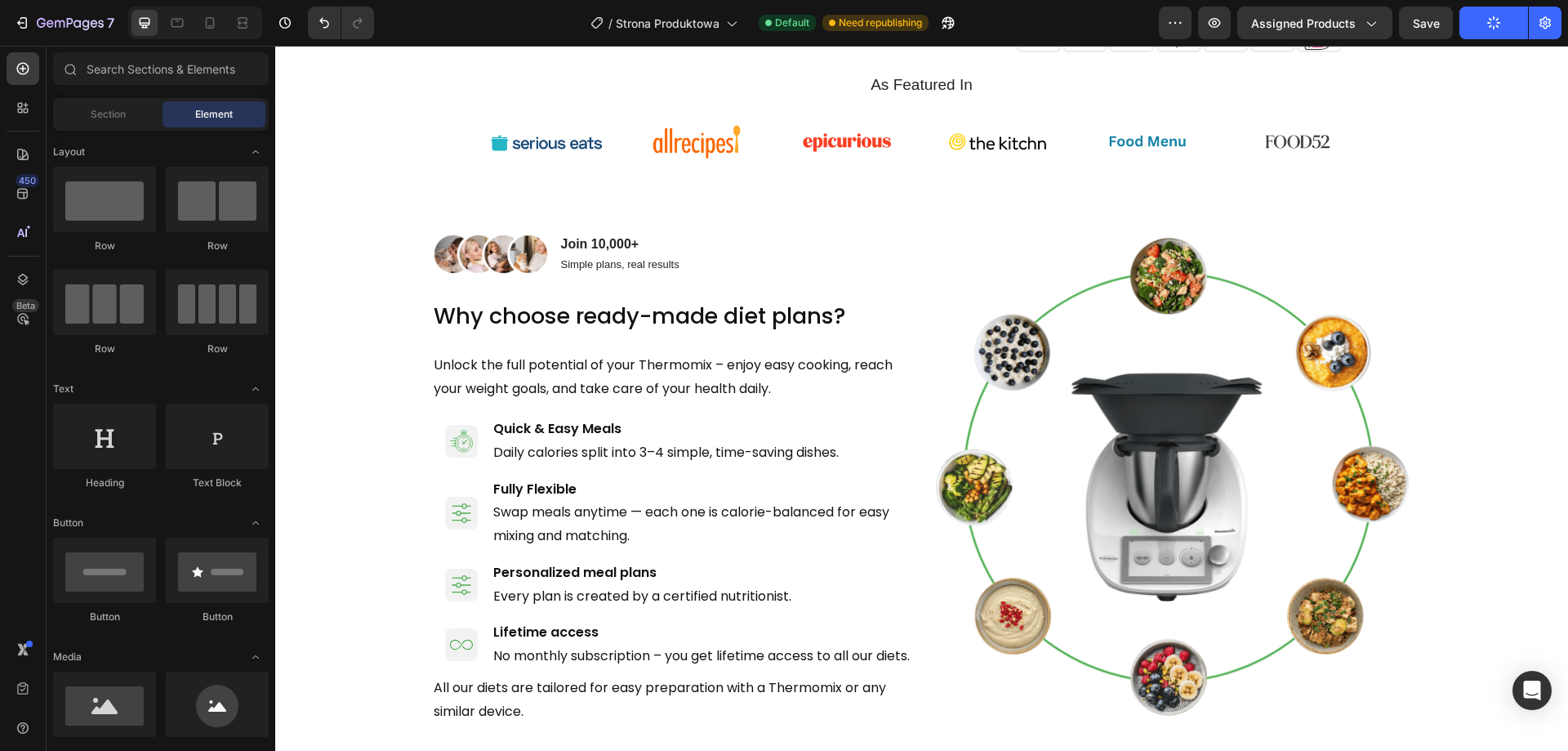
click at [1480, 25] on button "Publish" at bounding box center [1494, 23] width 69 height 33
click at [1487, 37] on button "Publish" at bounding box center [1494, 23] width 69 height 33
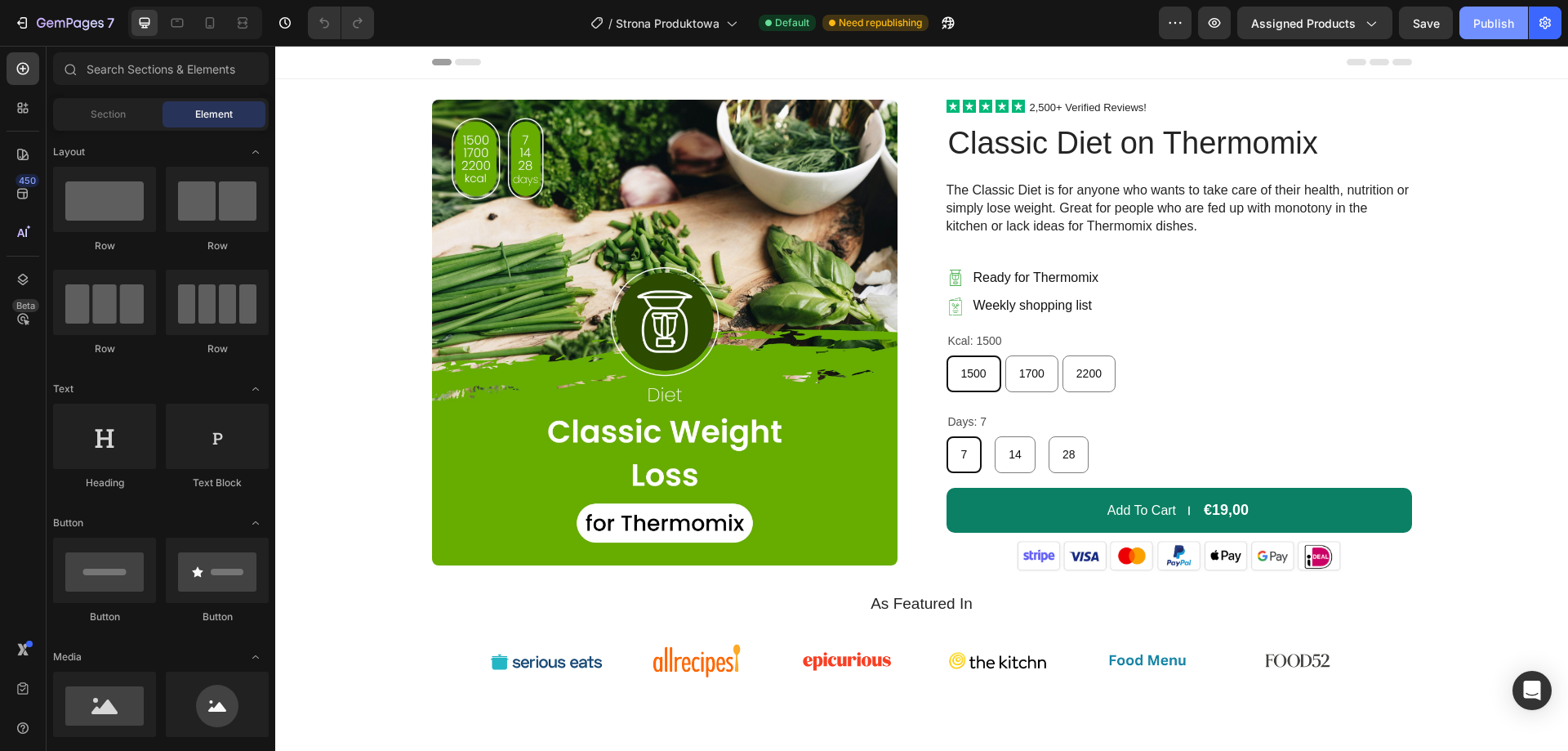
click at [1493, 26] on div "Publish" at bounding box center [1494, 24] width 40 height 17
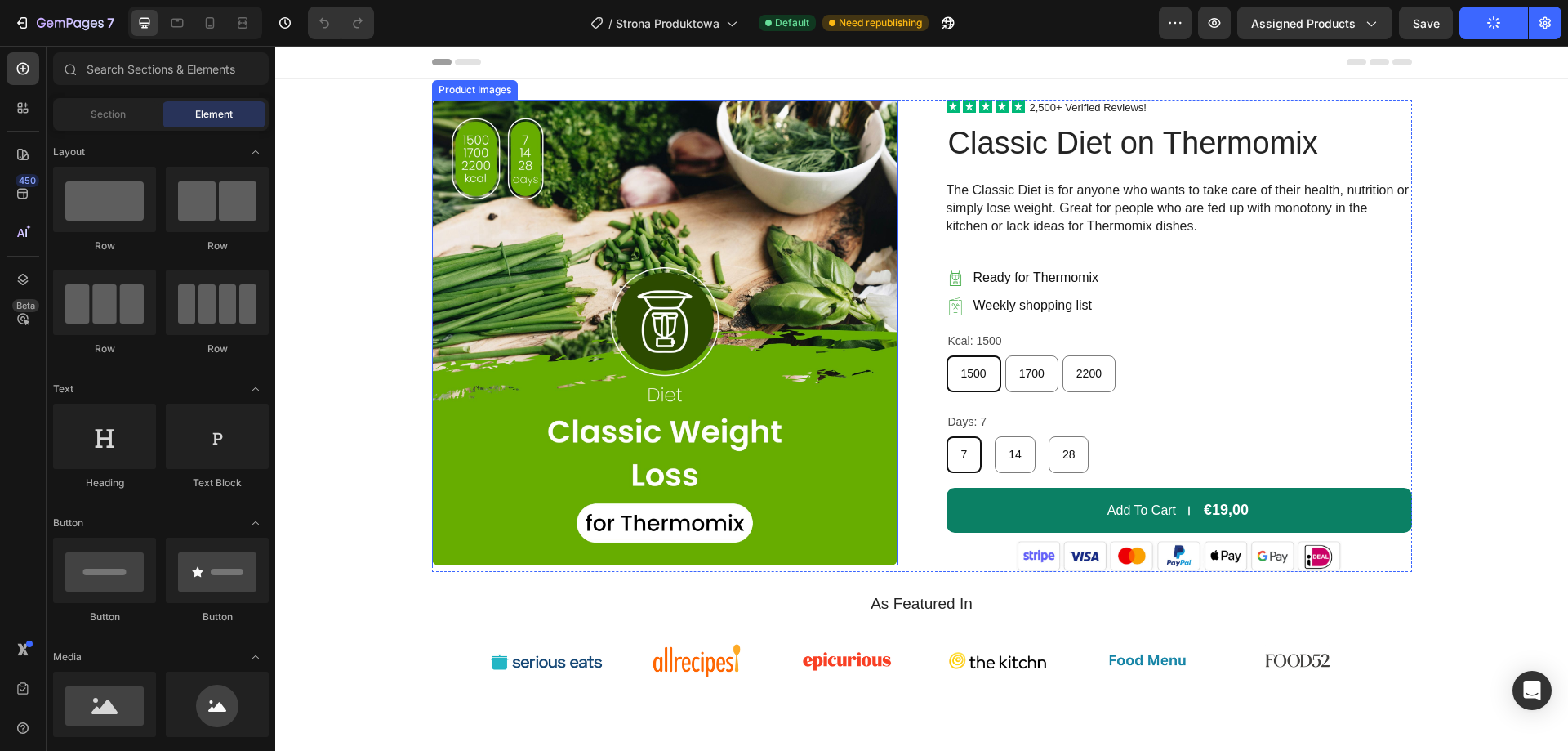
click at [809, 285] on img at bounding box center [665, 333] width 465 height 465
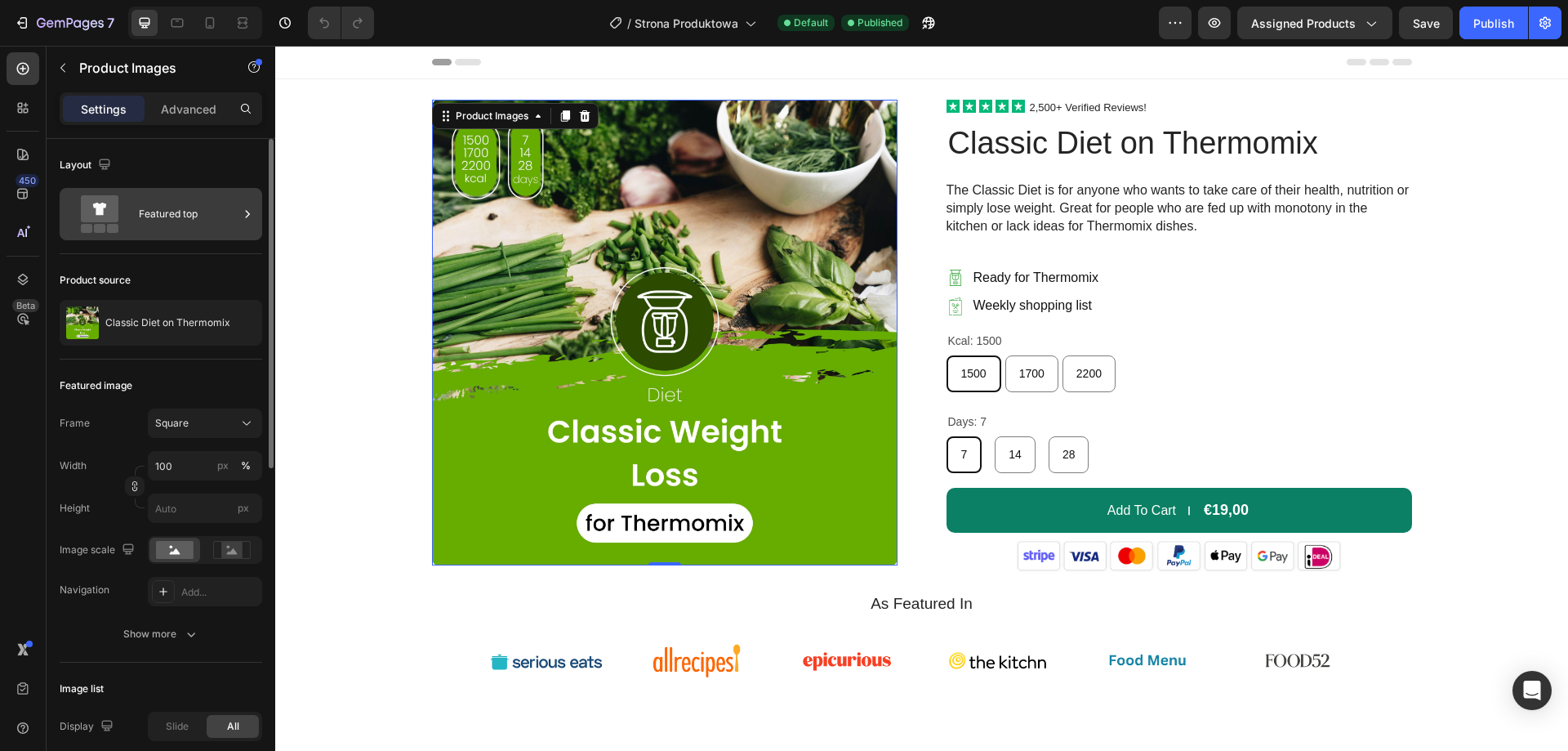
click at [201, 222] on div "Featured top" at bounding box center [188, 214] width 100 height 38
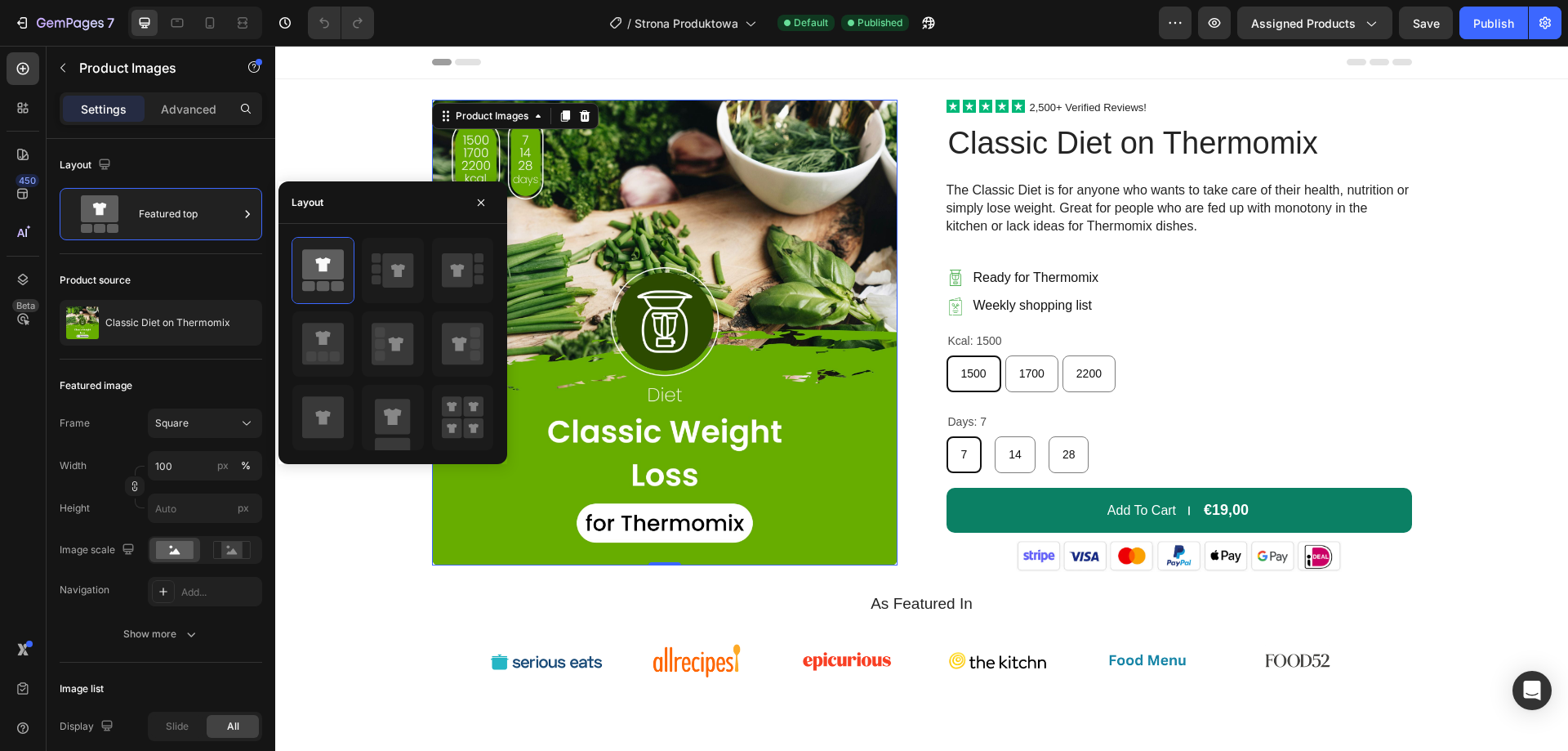
click at [1017, 49] on div "Header" at bounding box center [922, 62] width 980 height 33
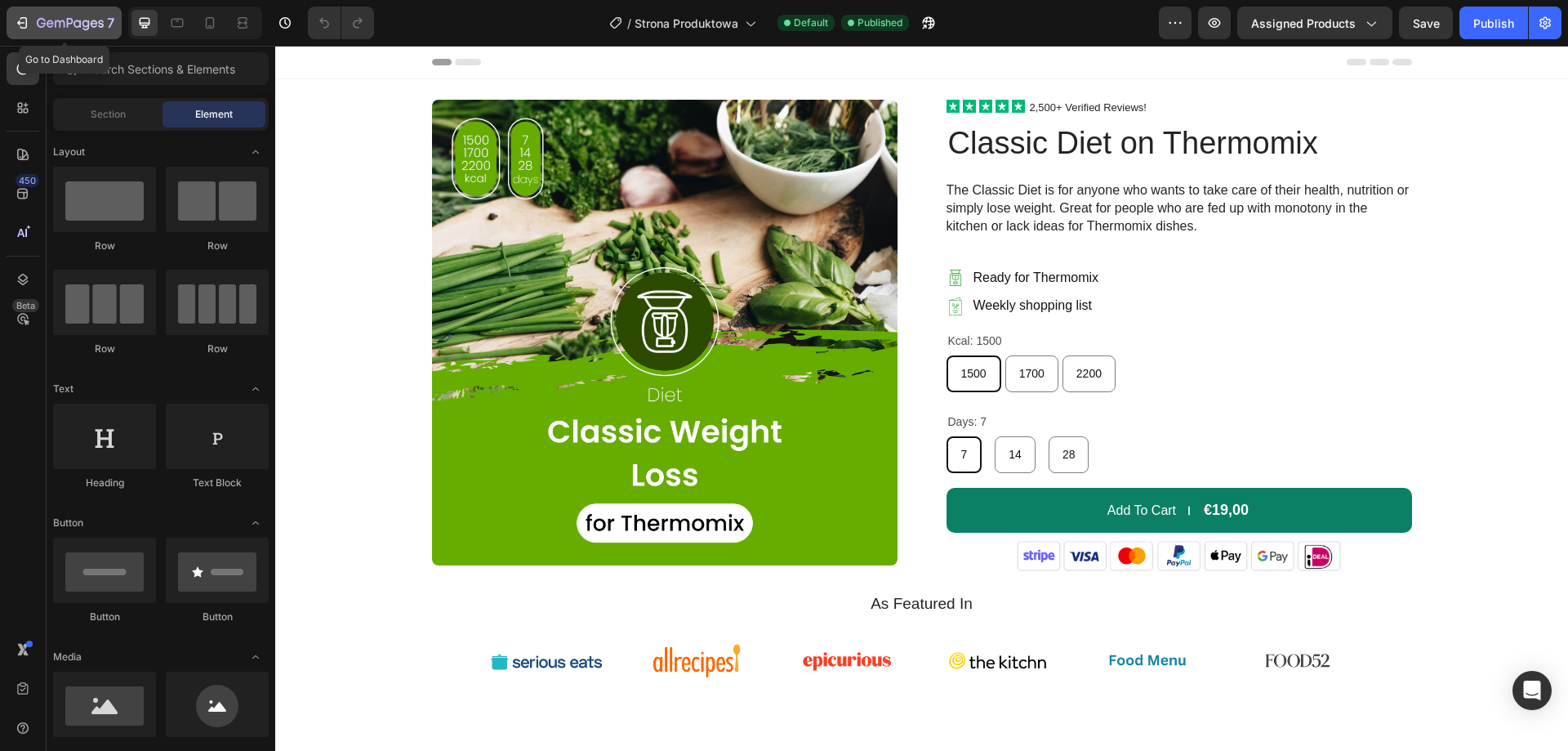
click at [32, 24] on div "7" at bounding box center [64, 23] width 101 height 20
